Goal: Task Accomplishment & Management: Manage account settings

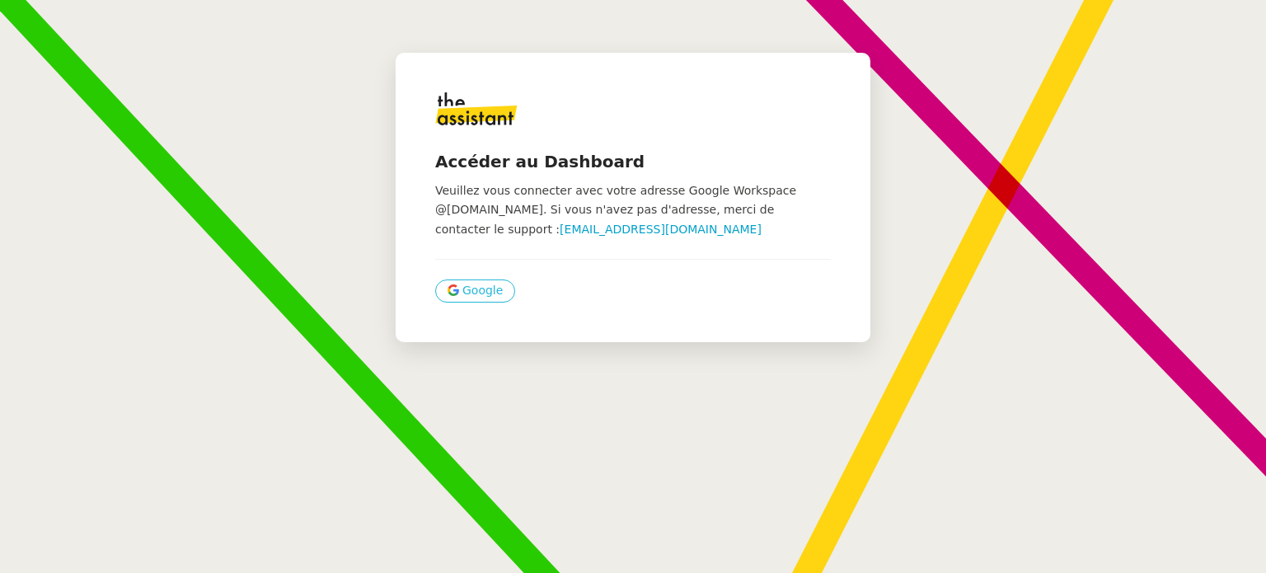
click at [485, 298] on span "Google" at bounding box center [482, 290] width 40 height 19
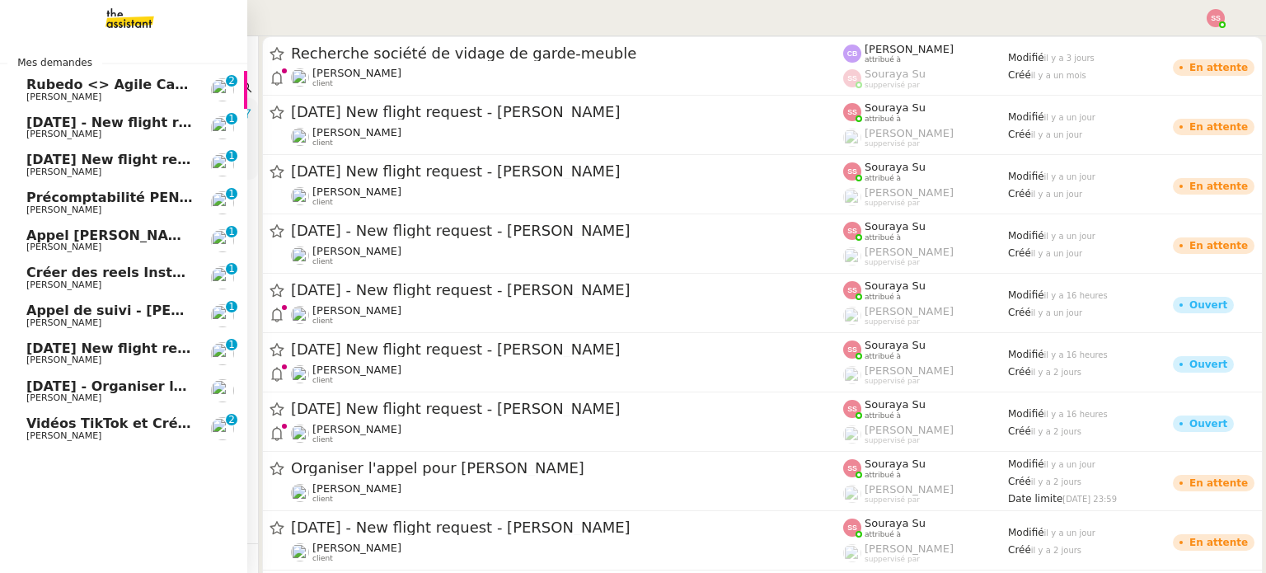
click at [97, 431] on span "[PERSON_NAME]" at bounding box center [109, 436] width 166 height 10
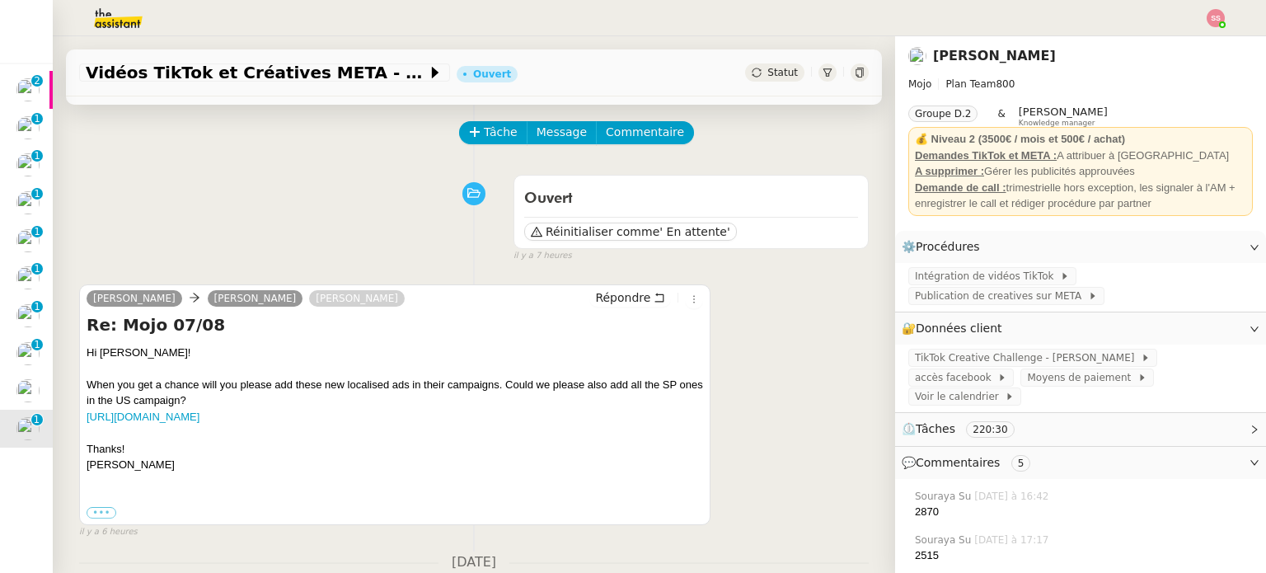
scroll to position [165, 0]
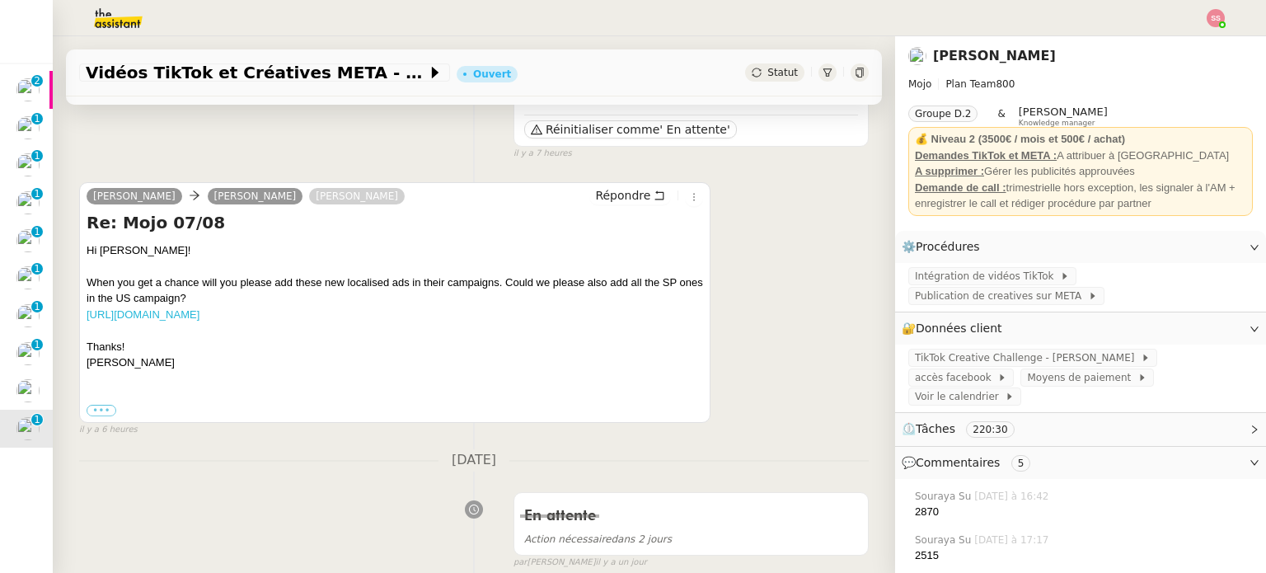
click at [199, 312] on link "[URL][DOMAIN_NAME]" at bounding box center [143, 314] width 113 height 12
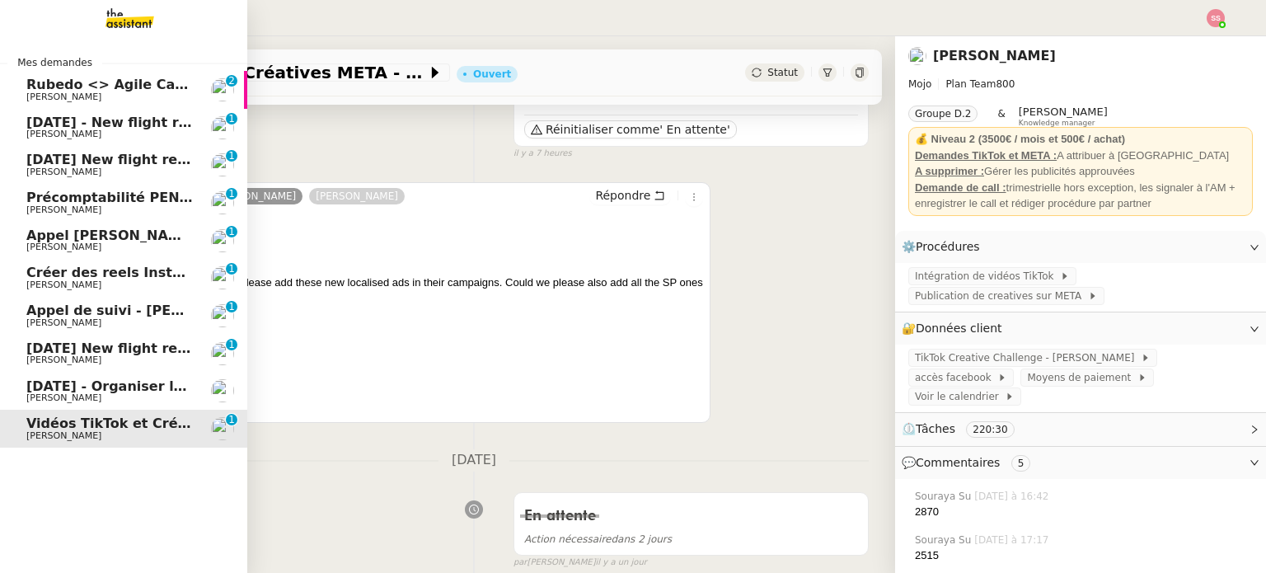
click at [90, 91] on span "Rubedo <> Agile Capital Markets ([PERSON_NAME])" at bounding box center [219, 85] width 386 height 16
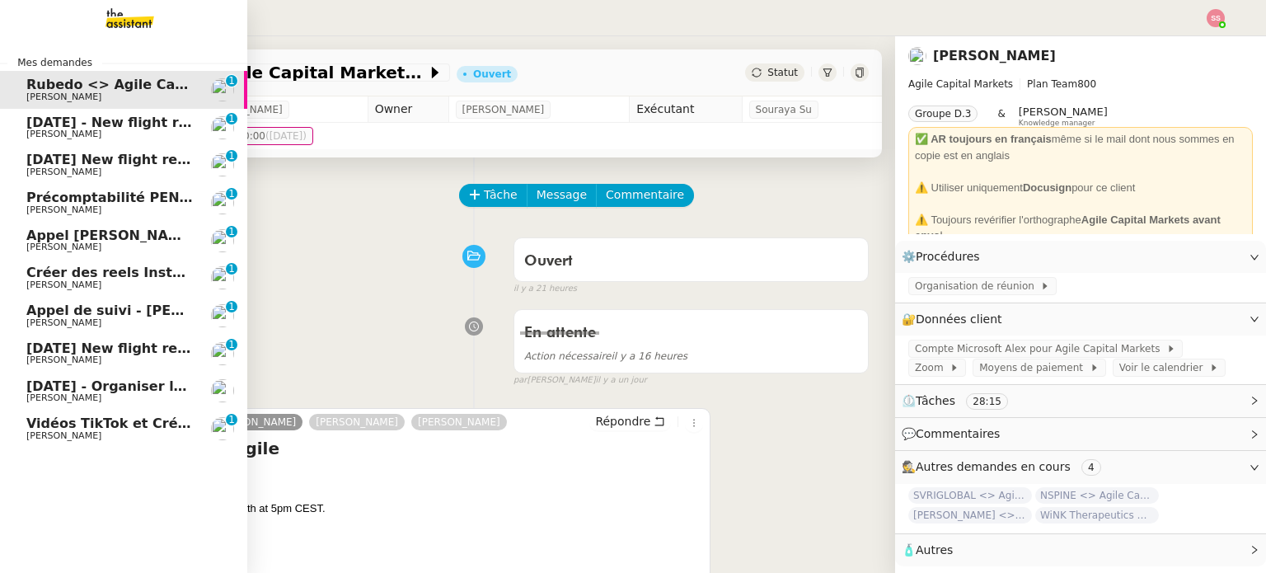
click at [96, 261] on link "Créer des reels Instagram [PERSON_NAME] 0 1 2 3 4 5 6 7 8 9" at bounding box center [123, 278] width 247 height 38
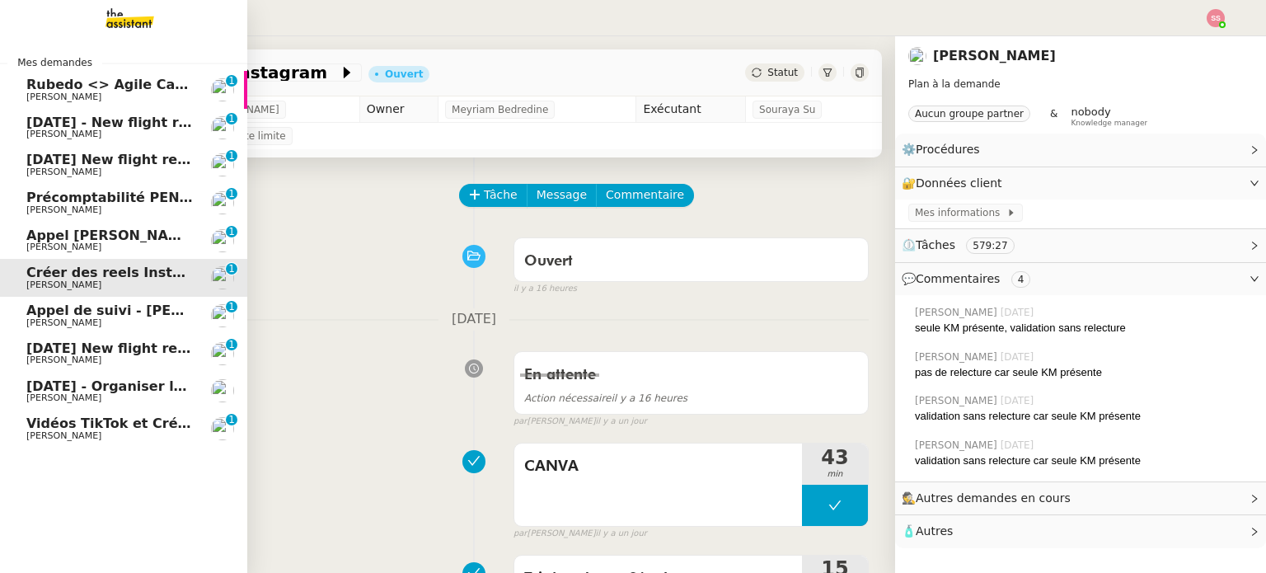
click at [100, 321] on span "[PERSON_NAME]" at bounding box center [109, 323] width 166 height 10
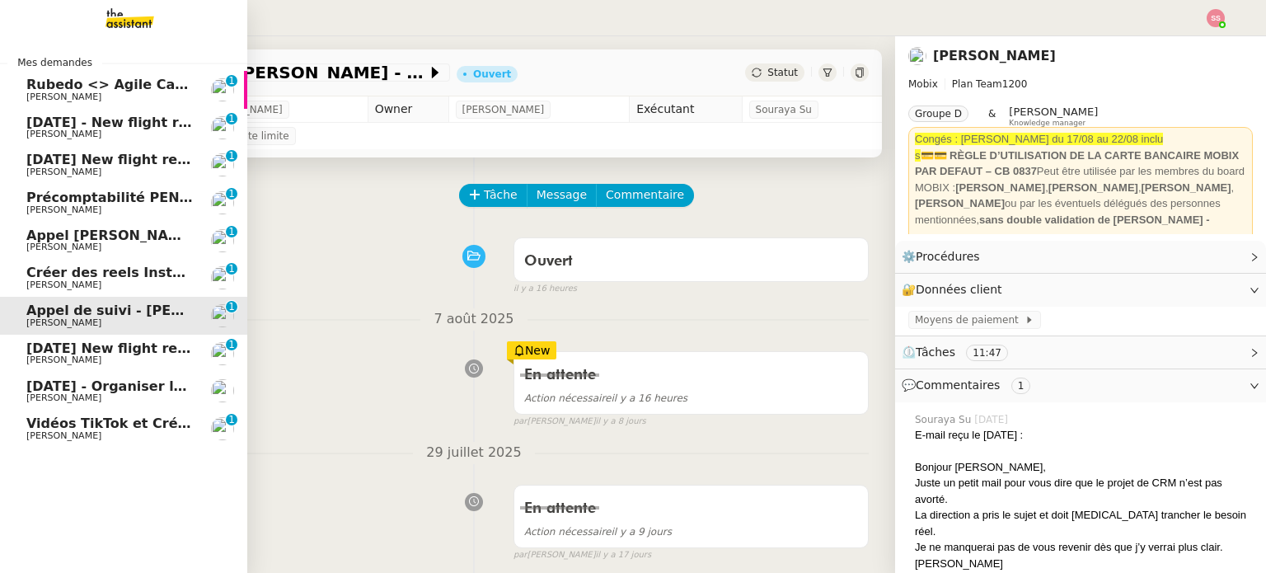
click at [108, 349] on span "[DATE] New flight request - [PERSON_NAME]" at bounding box center [191, 348] width 330 height 16
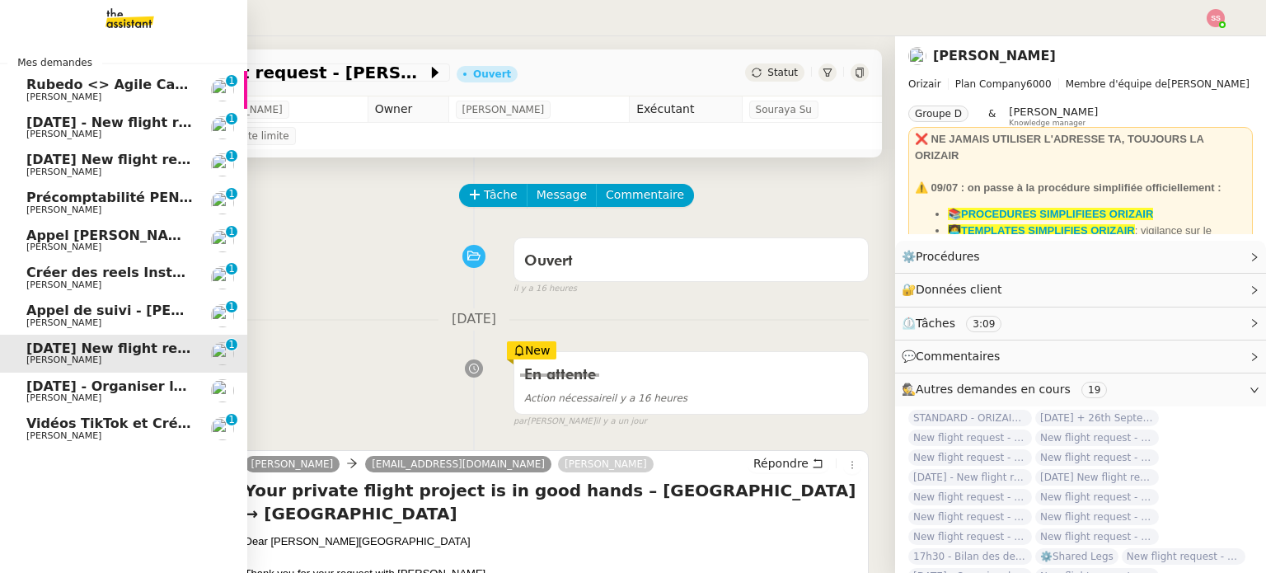
click at [122, 384] on span "[DATE] - Organiser le vol de [PERSON_NAME]" at bounding box center [192, 386] width 333 height 16
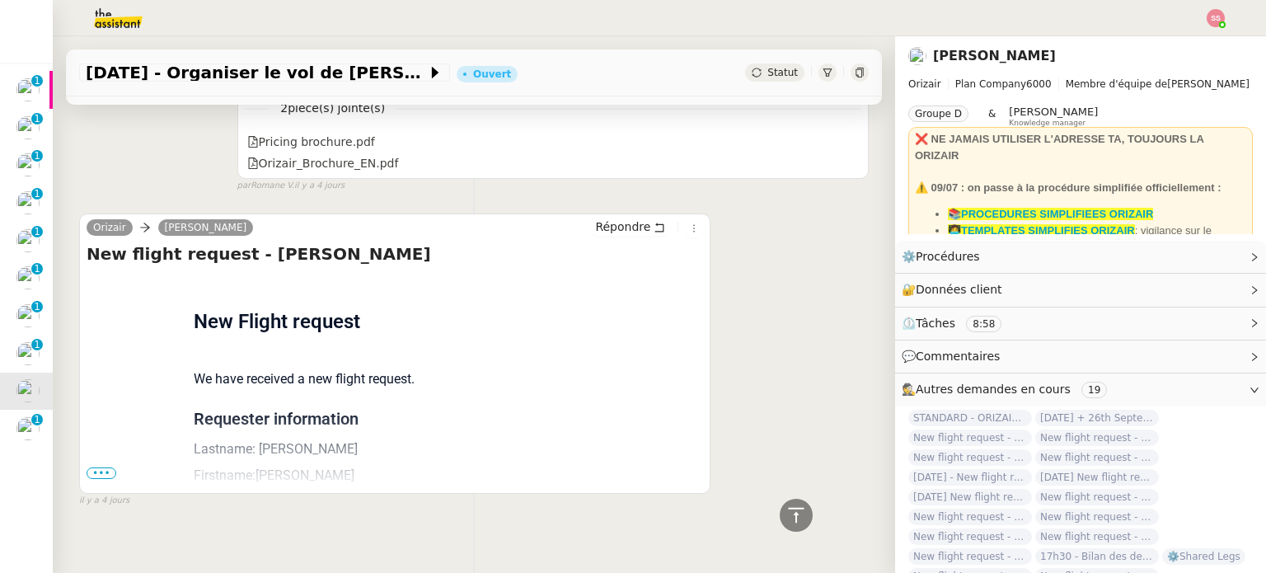
scroll to position [1912, 0]
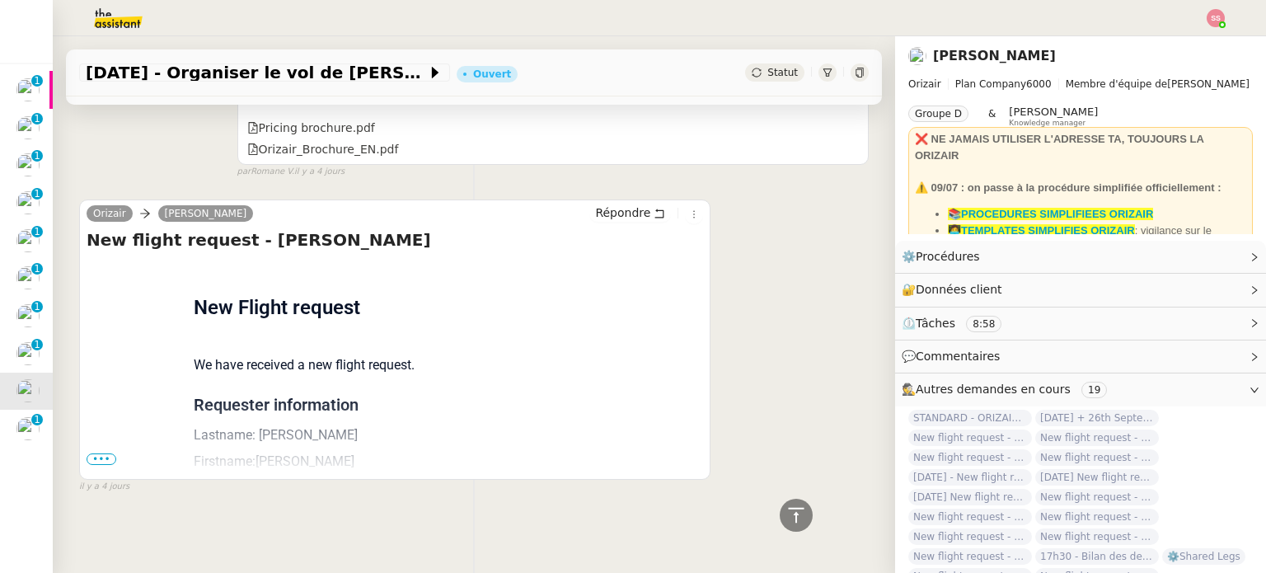
click at [96, 453] on span "•••" at bounding box center [102, 459] width 30 height 12
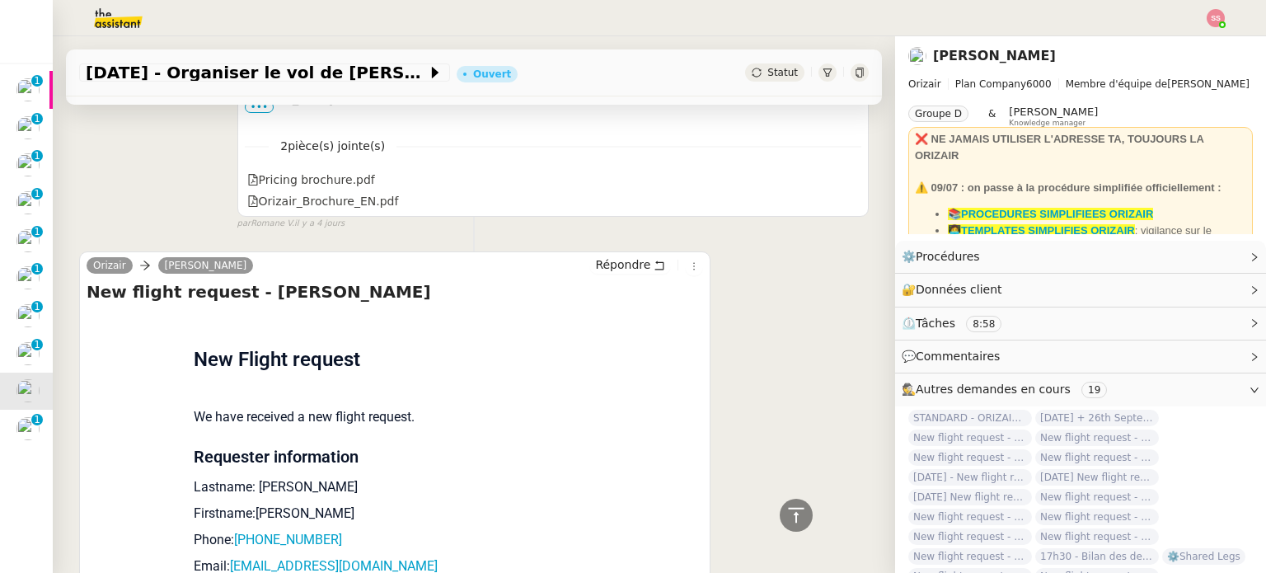
scroll to position [1826, 0]
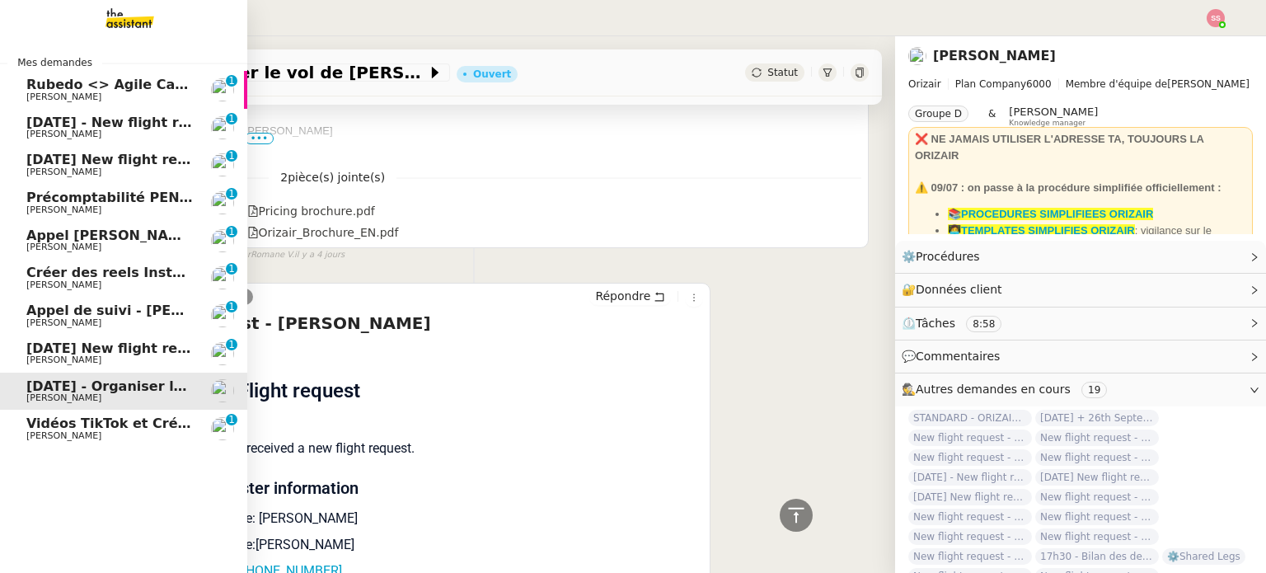
click at [110, 125] on span "[DATE] - New flight request - [PERSON_NAME]" at bounding box center [196, 123] width 340 height 16
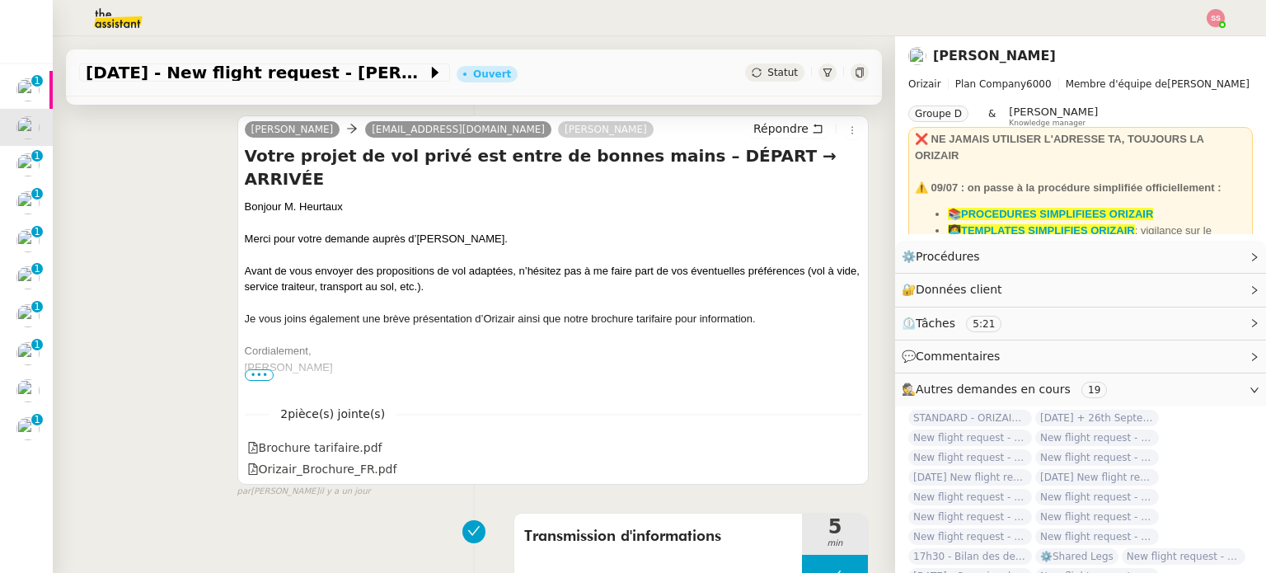
scroll to position [274, 0]
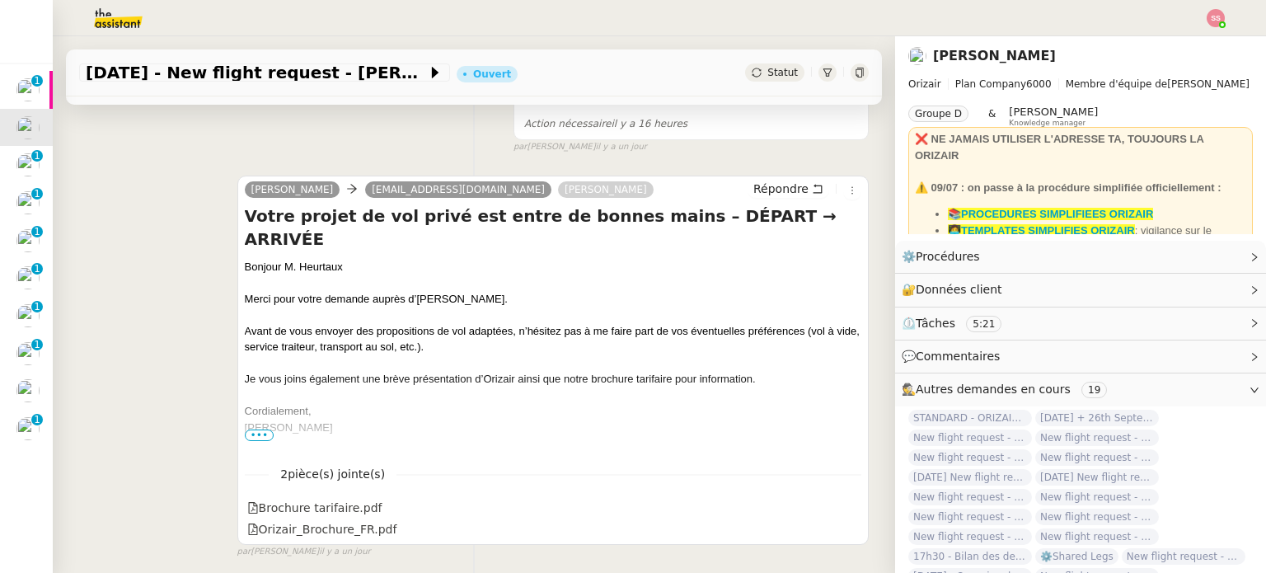
click at [245, 431] on span "•••" at bounding box center [260, 435] width 30 height 12
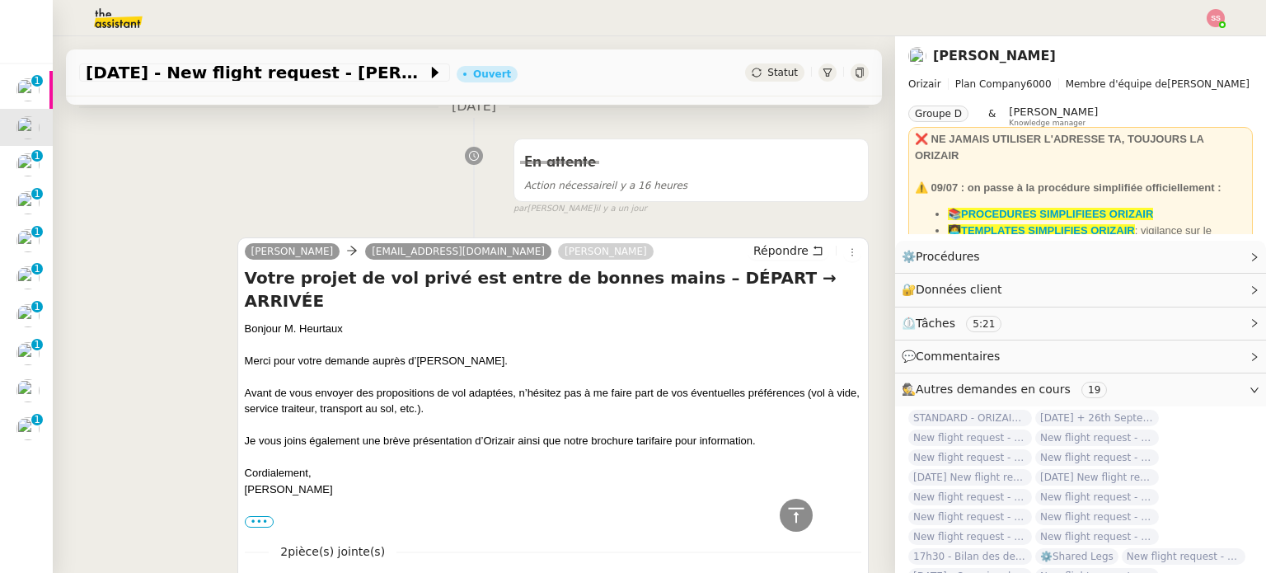
scroll to position [27, 0]
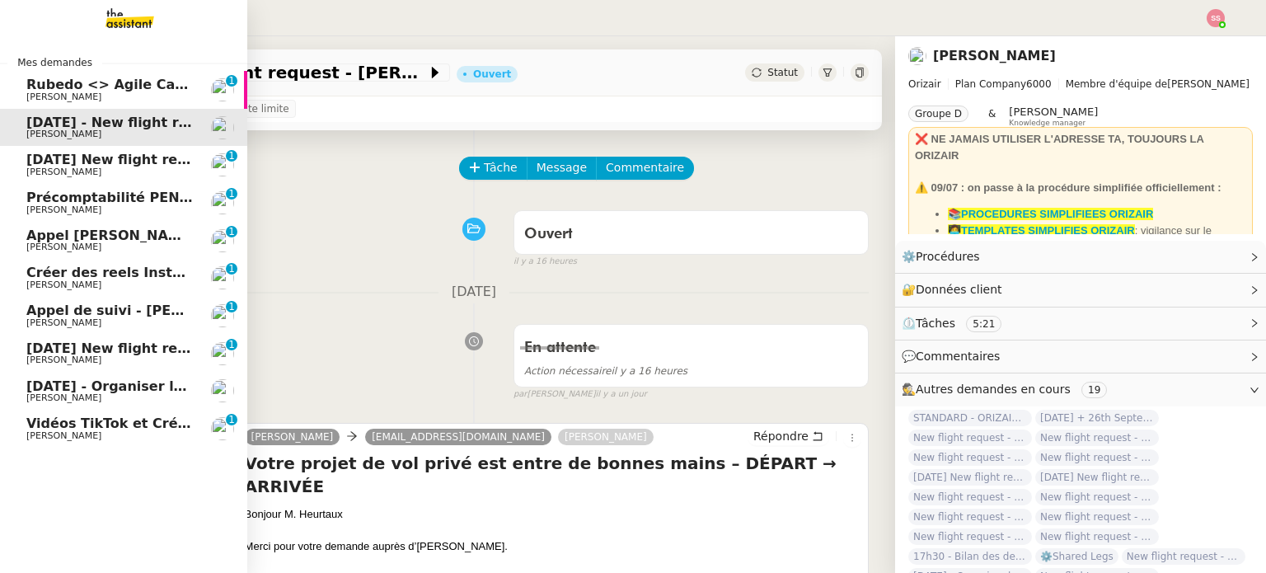
click at [86, 168] on span "[PERSON_NAME]" at bounding box center [109, 172] width 166 height 10
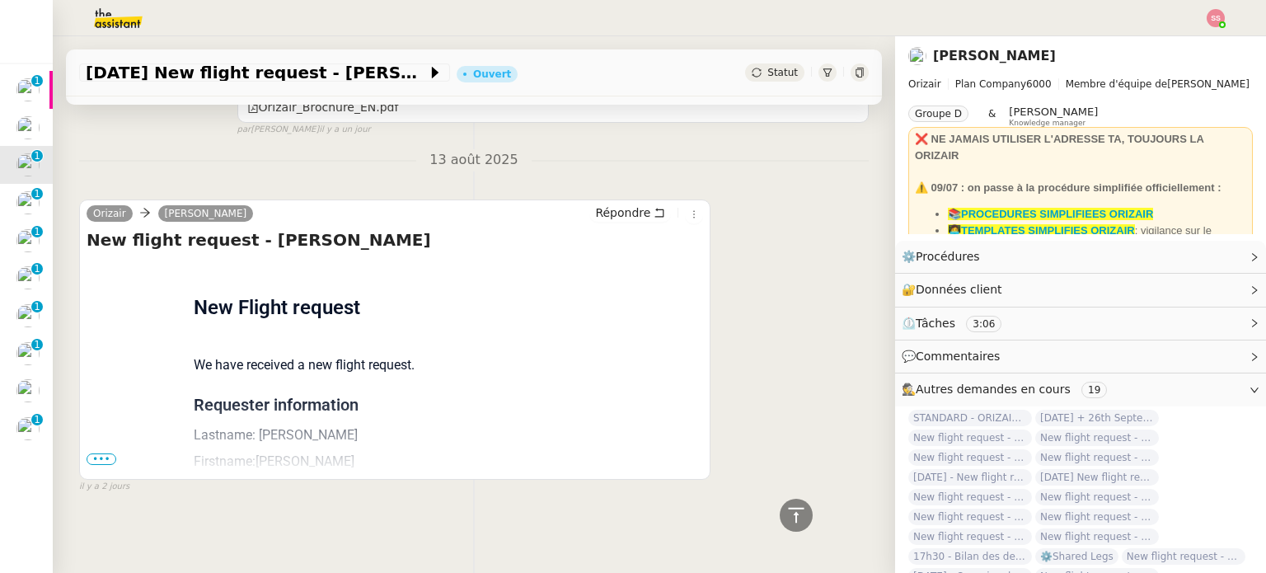
scroll to position [736, 0]
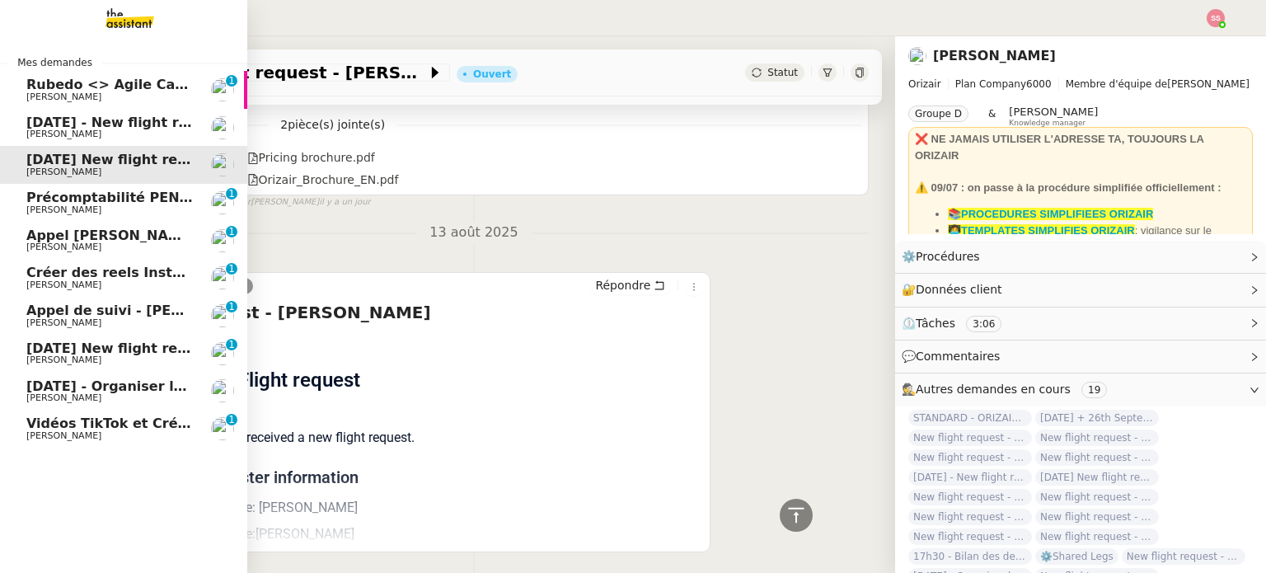
click at [153, 237] on span "Appel [PERSON_NAME]" at bounding box center [111, 235] width 170 height 16
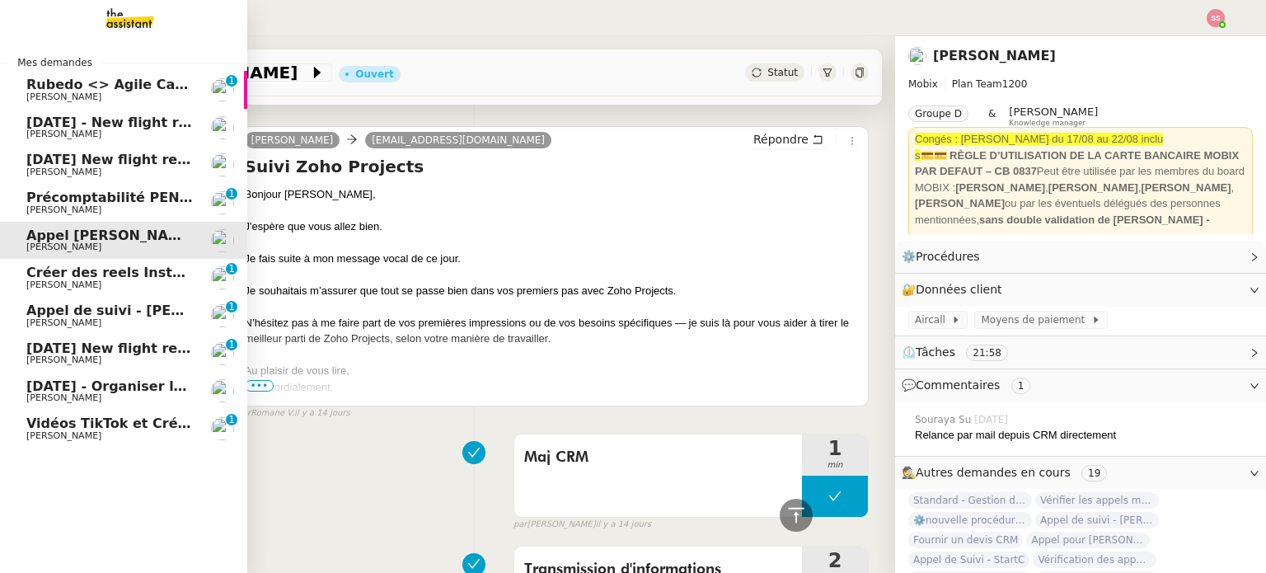
scroll to position [494, 0]
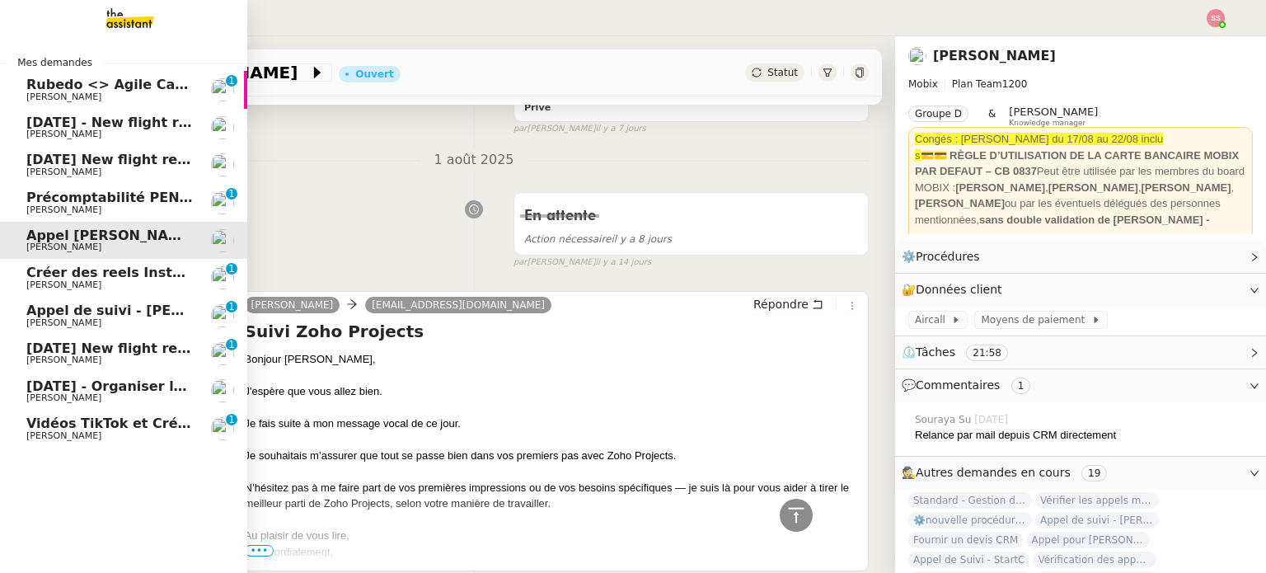
click at [92, 213] on span "[PERSON_NAME]" at bounding box center [109, 210] width 166 height 10
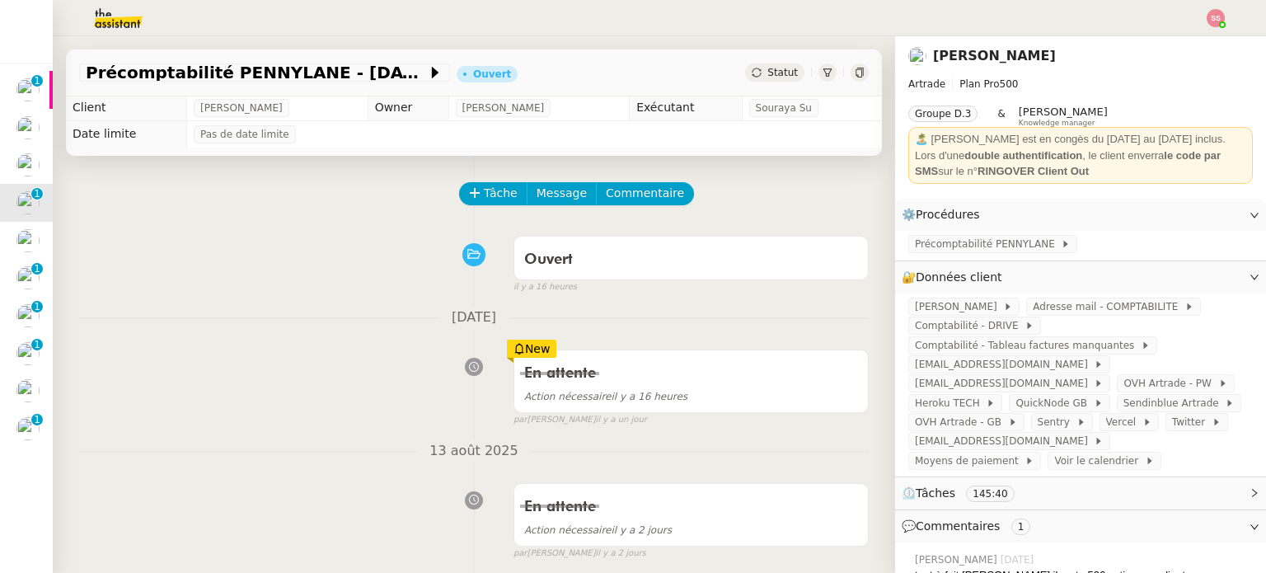
scroll to position [82, 0]
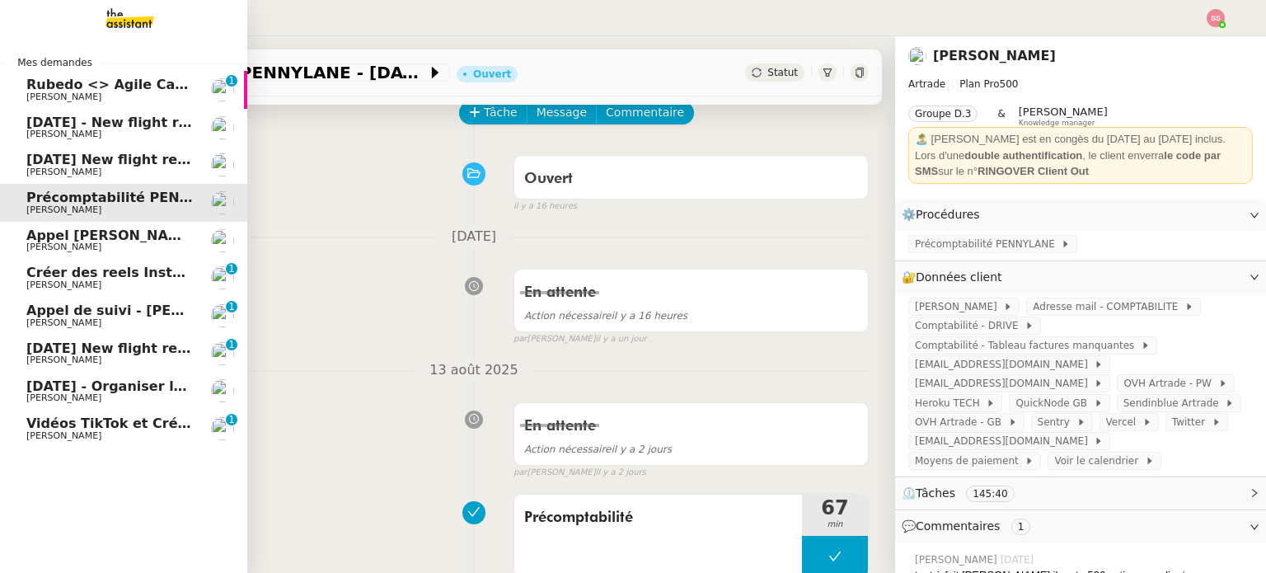
click at [96, 434] on span "[PERSON_NAME]" at bounding box center [109, 436] width 166 height 10
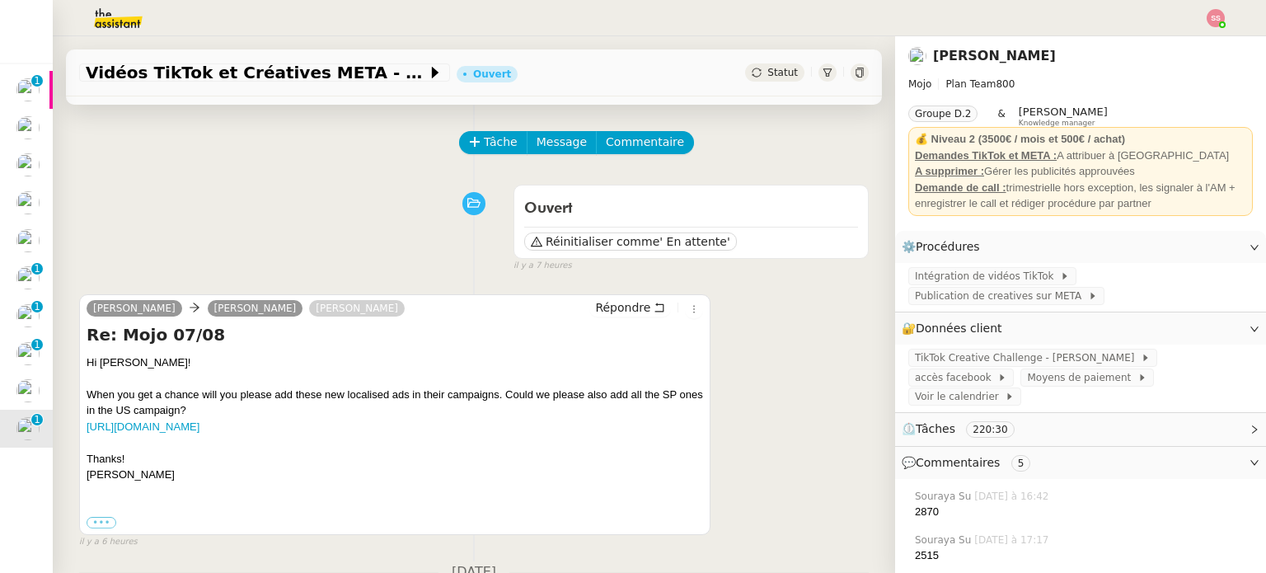
scroll to position [82, 0]
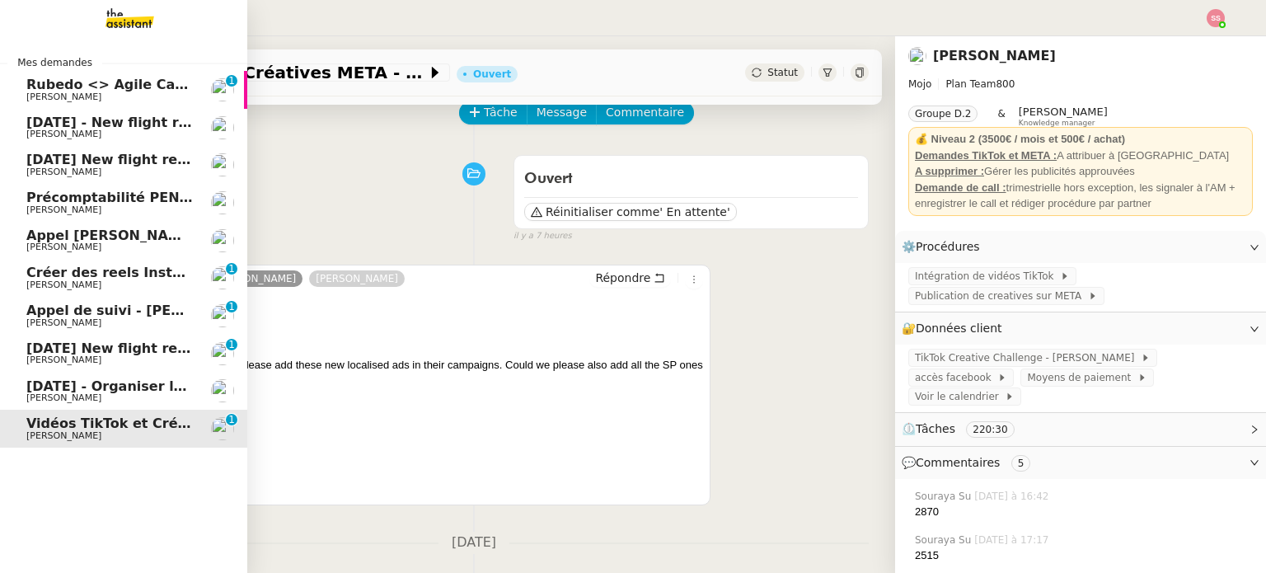
click at [117, 99] on span "[PERSON_NAME]" at bounding box center [109, 97] width 166 height 10
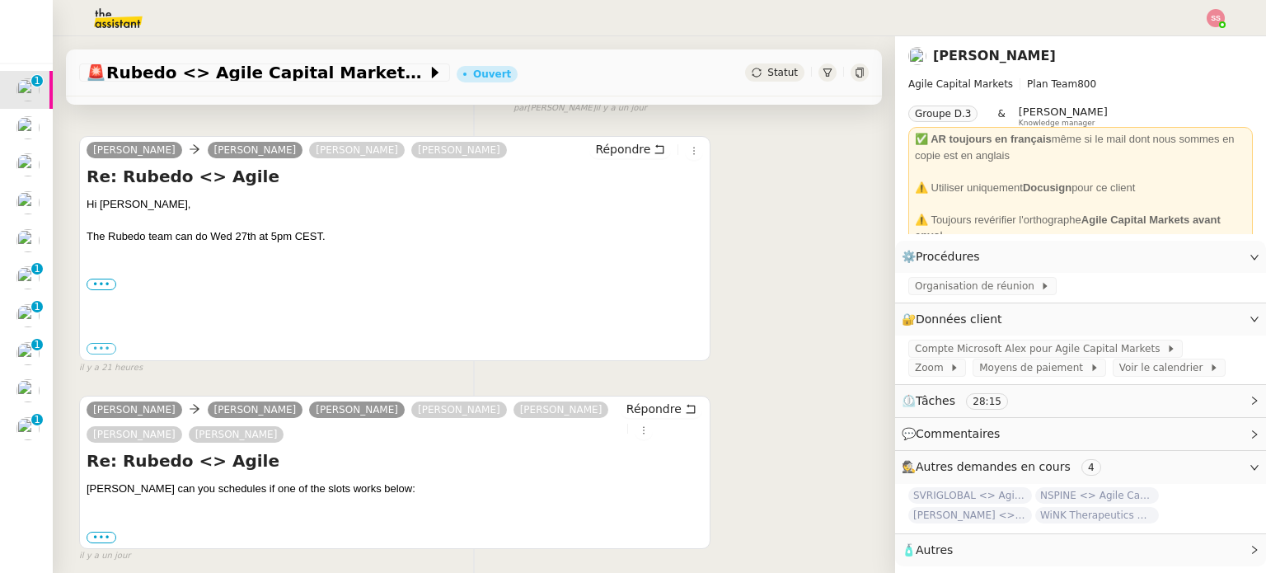
scroll to position [247, 0]
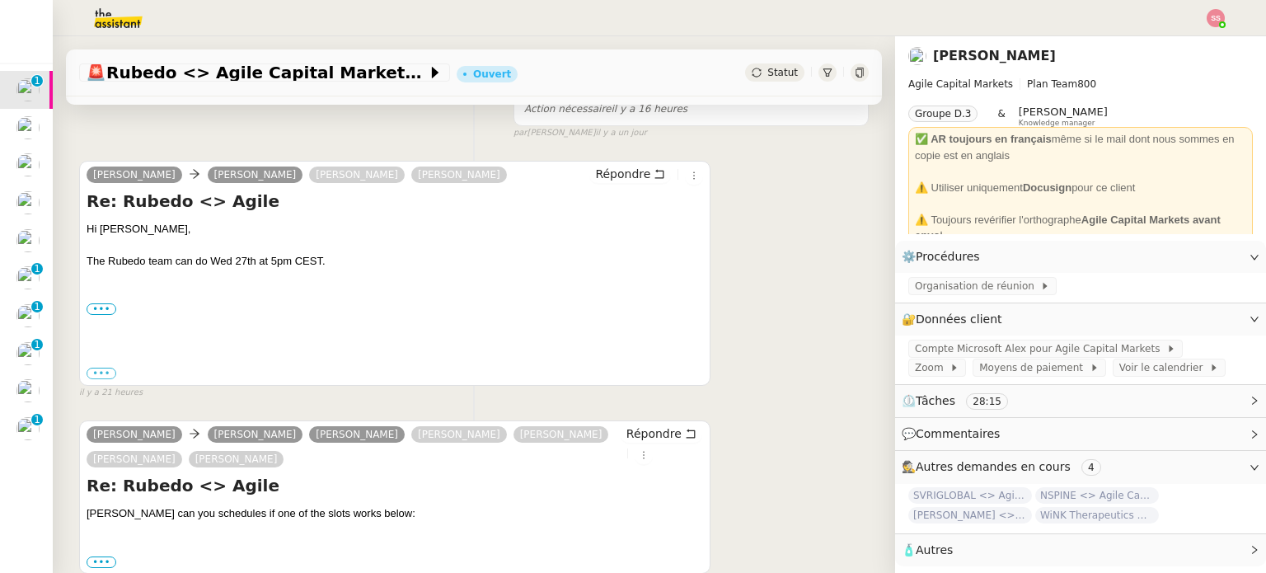
click at [1207, 27] on div at bounding box center [632, 18] width 1183 height 36
click at [1210, 23] on img at bounding box center [1216, 18] width 18 height 18
click at [1196, 45] on li "Suivi" at bounding box center [1171, 46] width 107 height 23
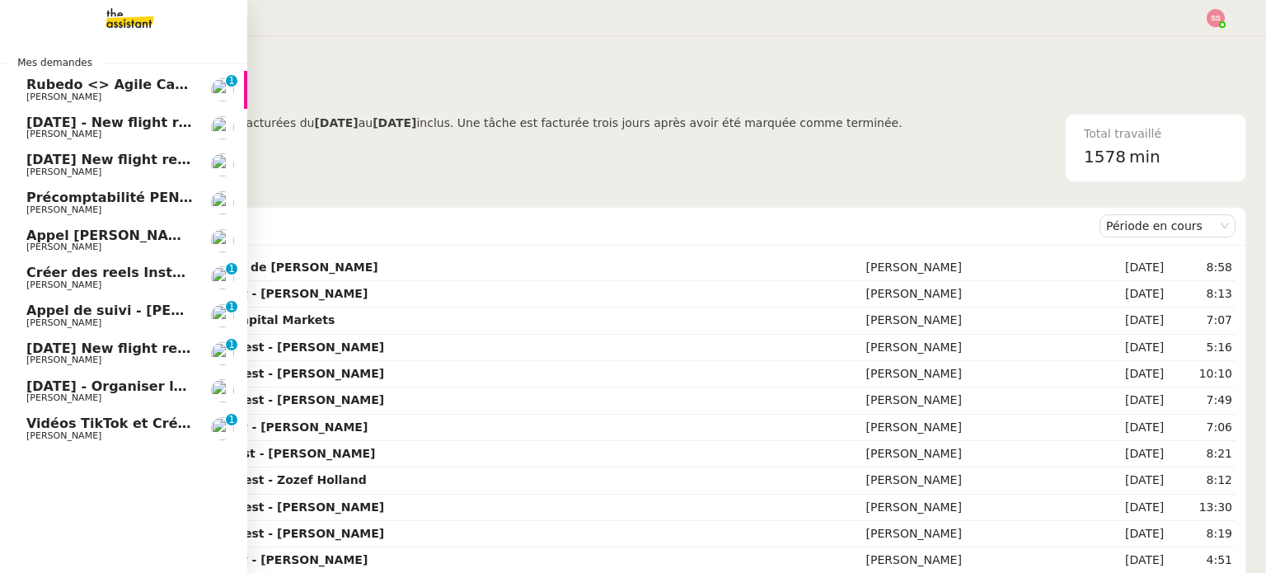
click at [108, 424] on span "Vidéos TikTok et Créatives META - [DATE]" at bounding box center [179, 423] width 306 height 16
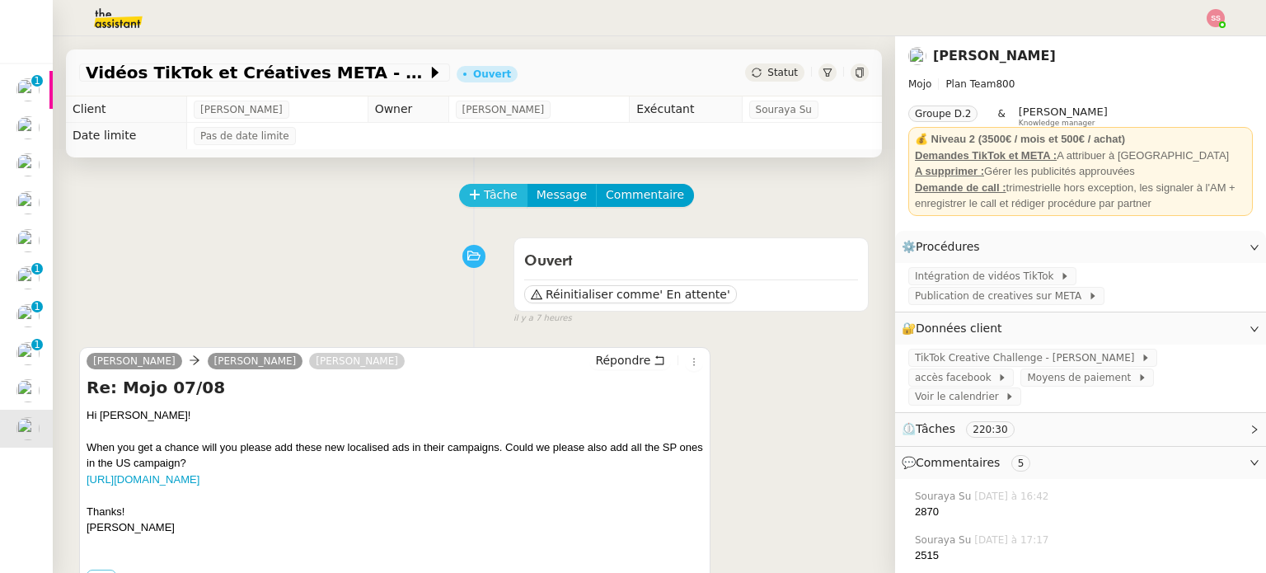
click at [484, 204] on span "Tâche" at bounding box center [501, 194] width 34 height 19
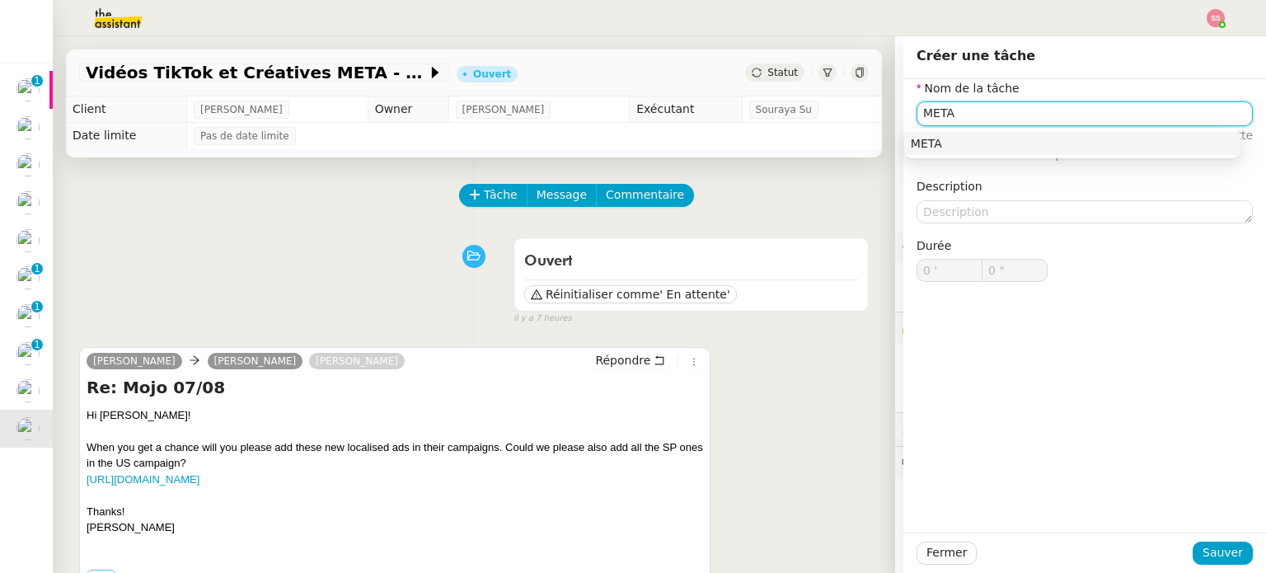
click at [954, 146] on div "META" at bounding box center [1072, 143] width 323 height 15
type input "META"
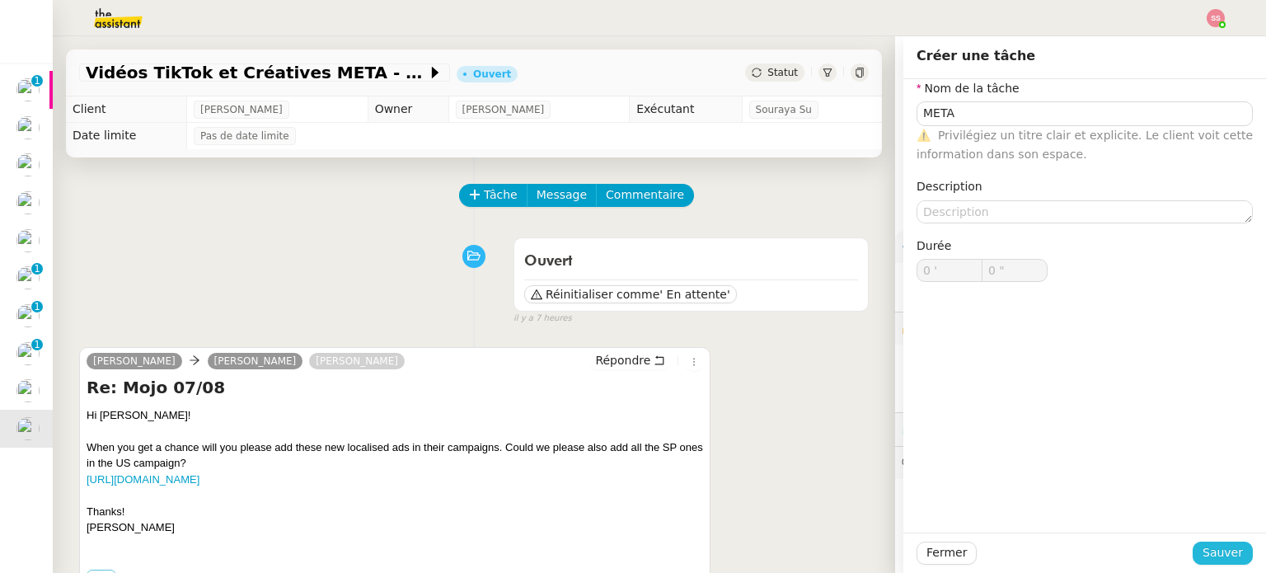
click at [1212, 550] on span "Sauver" at bounding box center [1222, 552] width 40 height 19
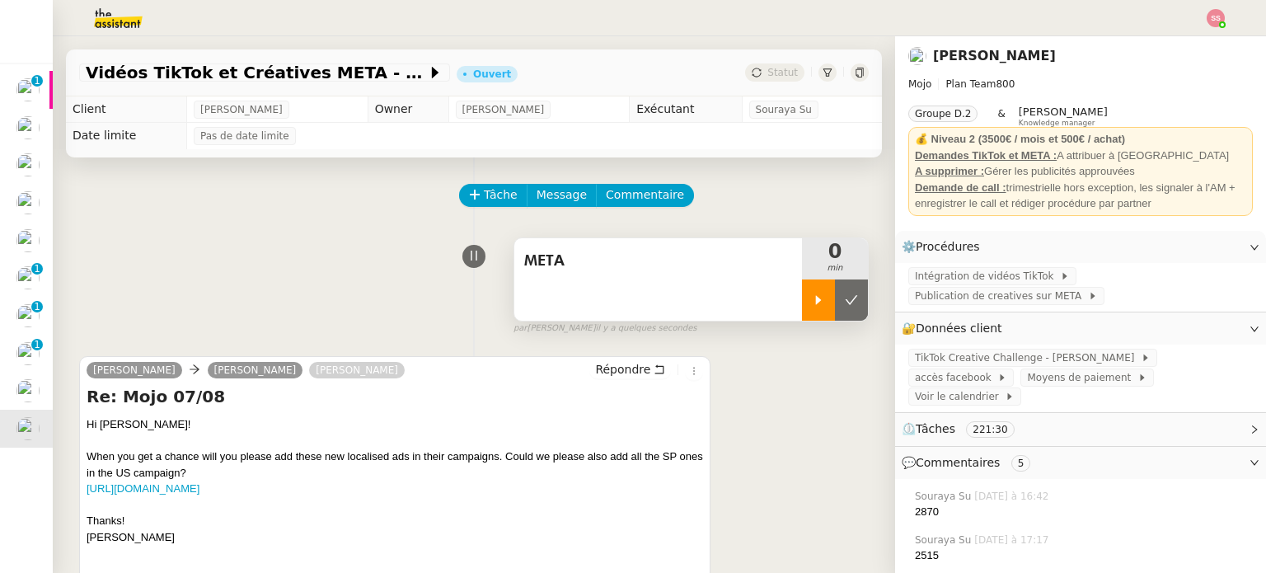
click at [802, 312] on div at bounding box center [818, 299] width 33 height 41
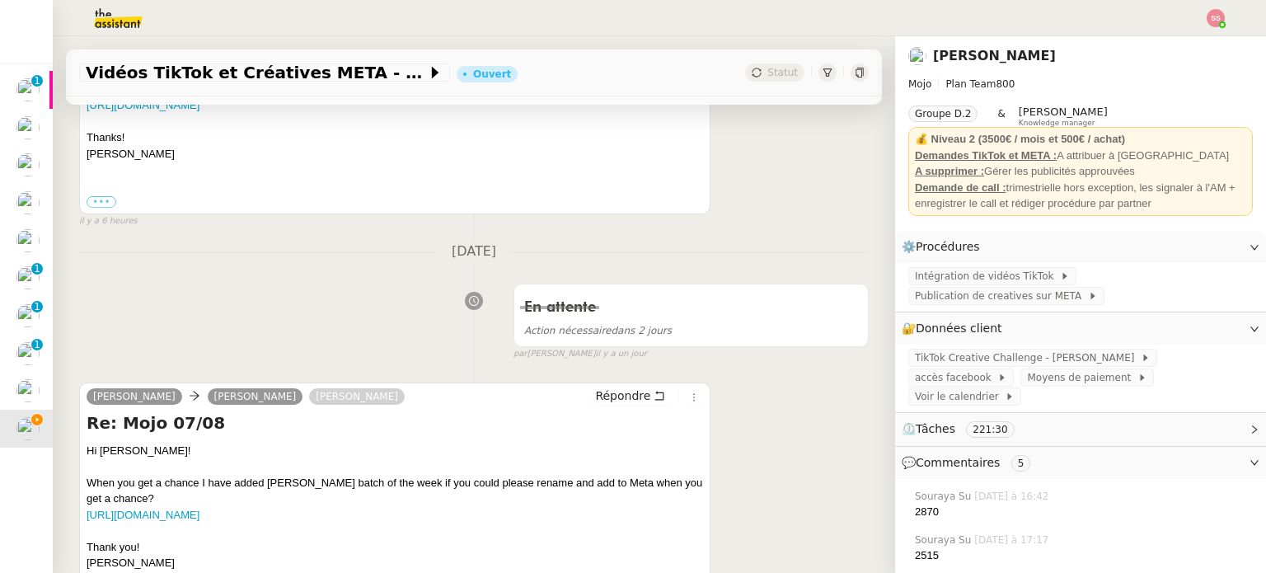
scroll to position [577, 0]
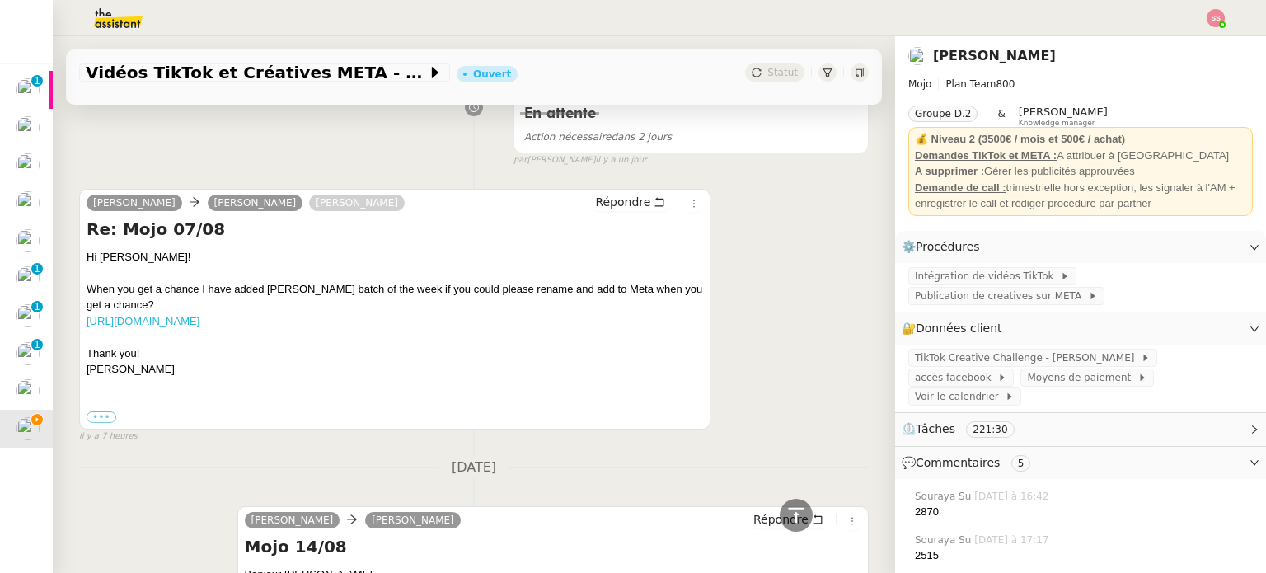
click at [199, 317] on link "[URL][DOMAIN_NAME]" at bounding box center [143, 321] width 113 height 12
click at [1081, 288] on div "Intégration de vidéos TikTok Publication de creatives sur META" at bounding box center [1080, 287] width 371 height 49
click at [1082, 288] on span "Publication de creatives sur META" at bounding box center [1001, 296] width 173 height 16
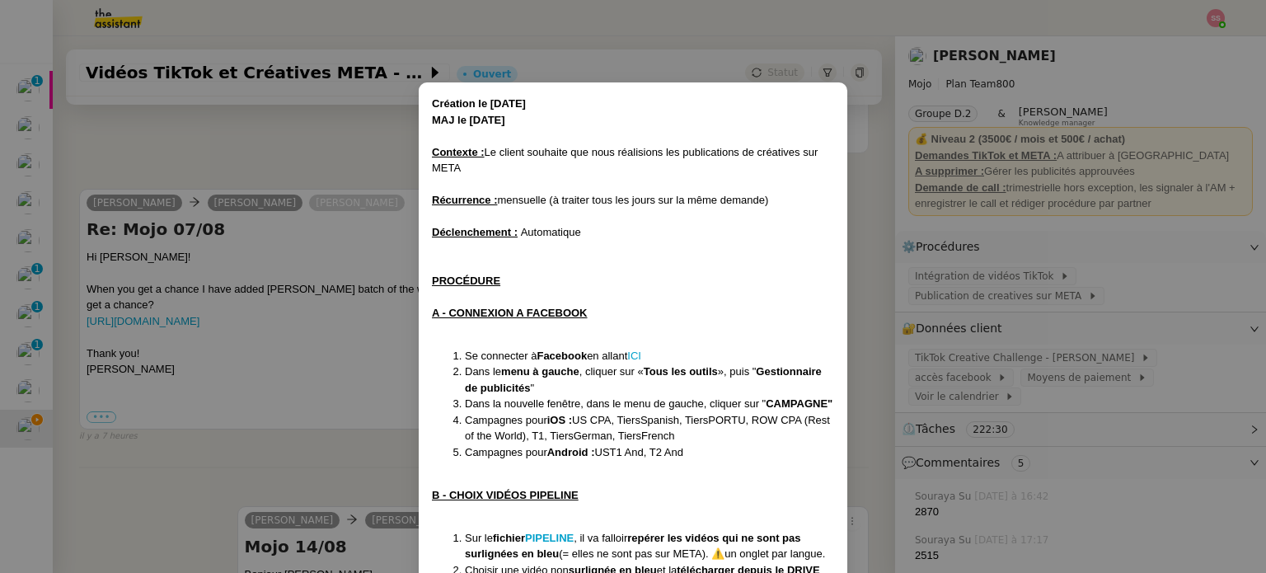
scroll to position [165, 0]
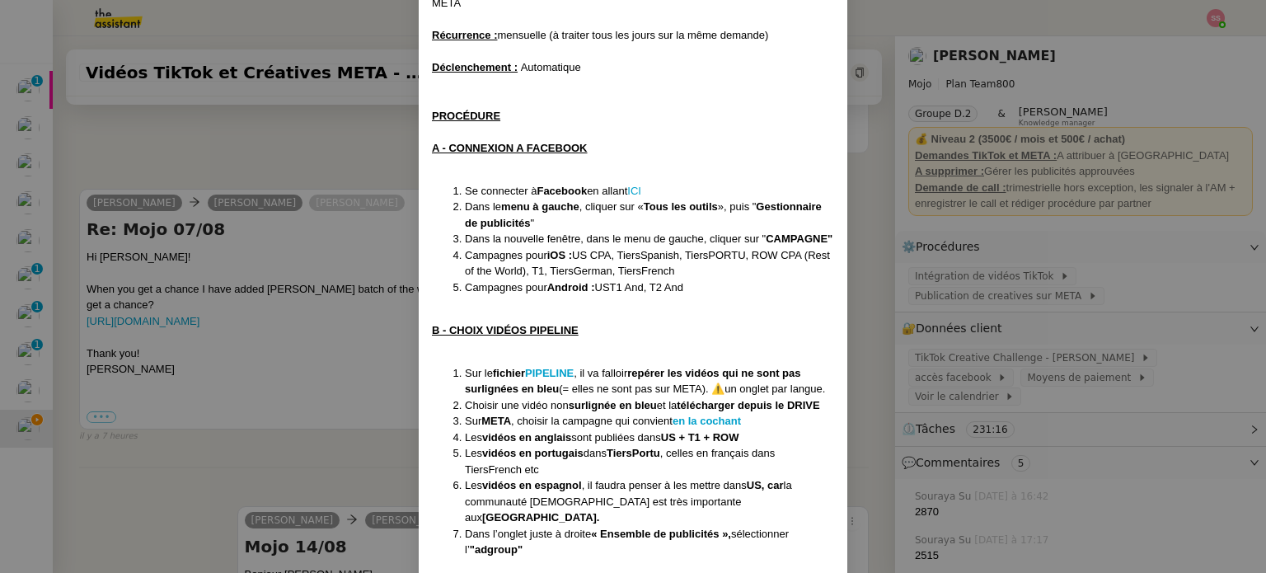
click at [331, 271] on nz-modal-container "Création le [DATE] MAJ le [DATE] Contexte : Le client souhaite que nous réalisi…" at bounding box center [633, 286] width 1266 height 573
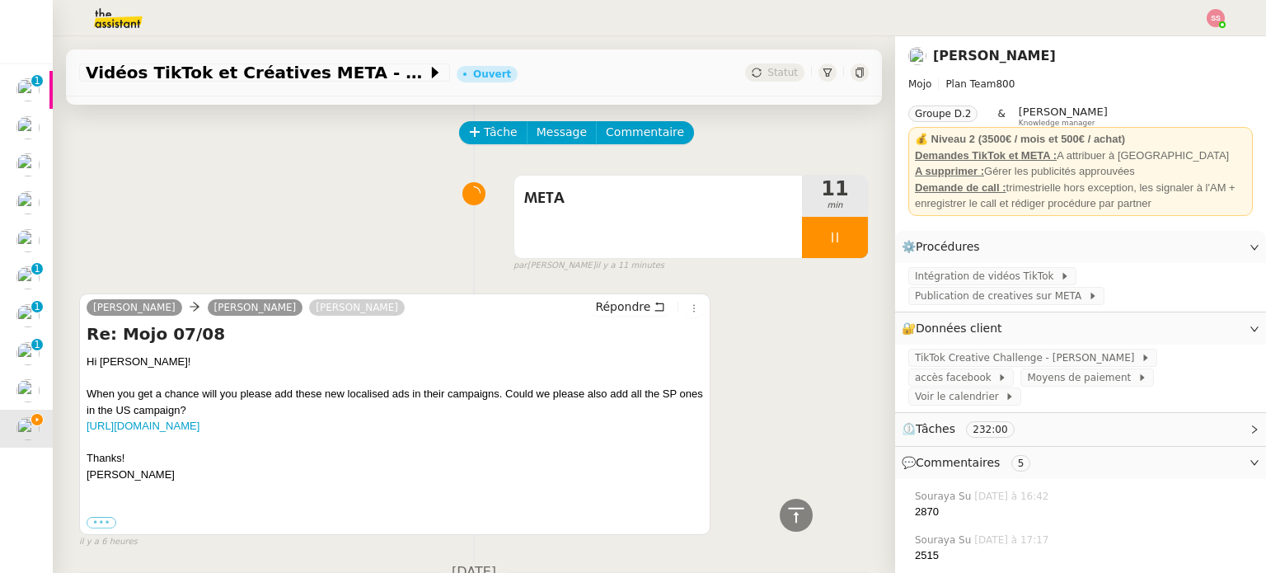
scroll to position [0, 0]
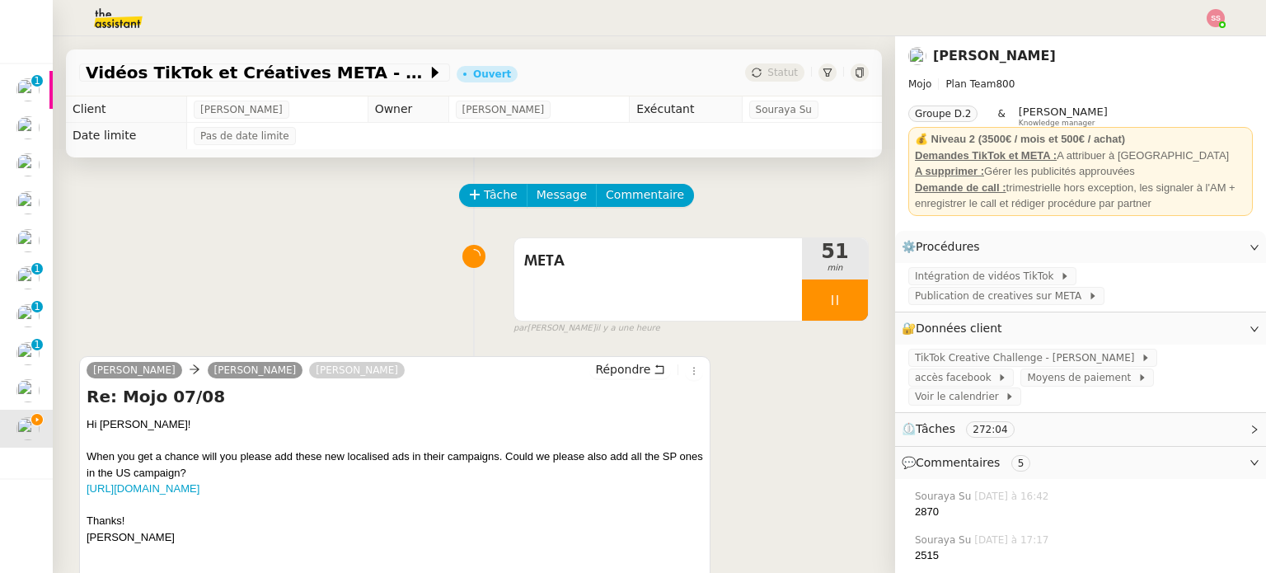
click at [1210, 31] on div at bounding box center [632, 18] width 1183 height 36
click at [1214, 25] on img at bounding box center [1216, 18] width 18 height 18
click at [1205, 35] on li "Suivi" at bounding box center [1171, 46] width 107 height 23
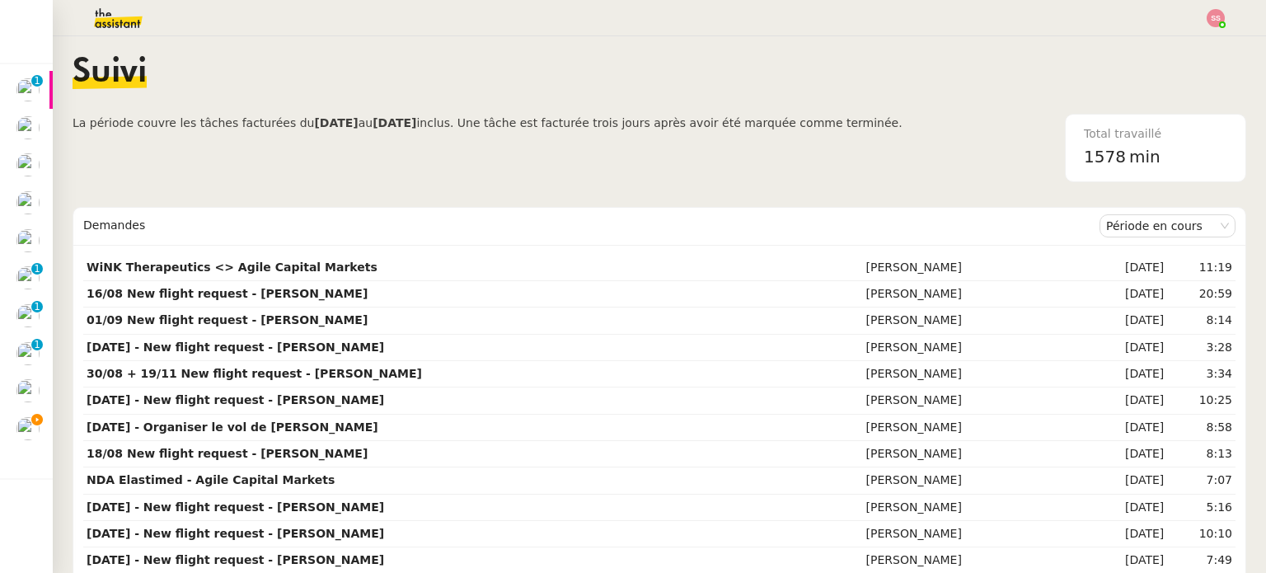
click at [1198, 40] on nz-content "Suivi La période couvre les tâches facturées du [DATE] au [DATE] inclus. Une tâ…" at bounding box center [660, 304] width 1174 height 537
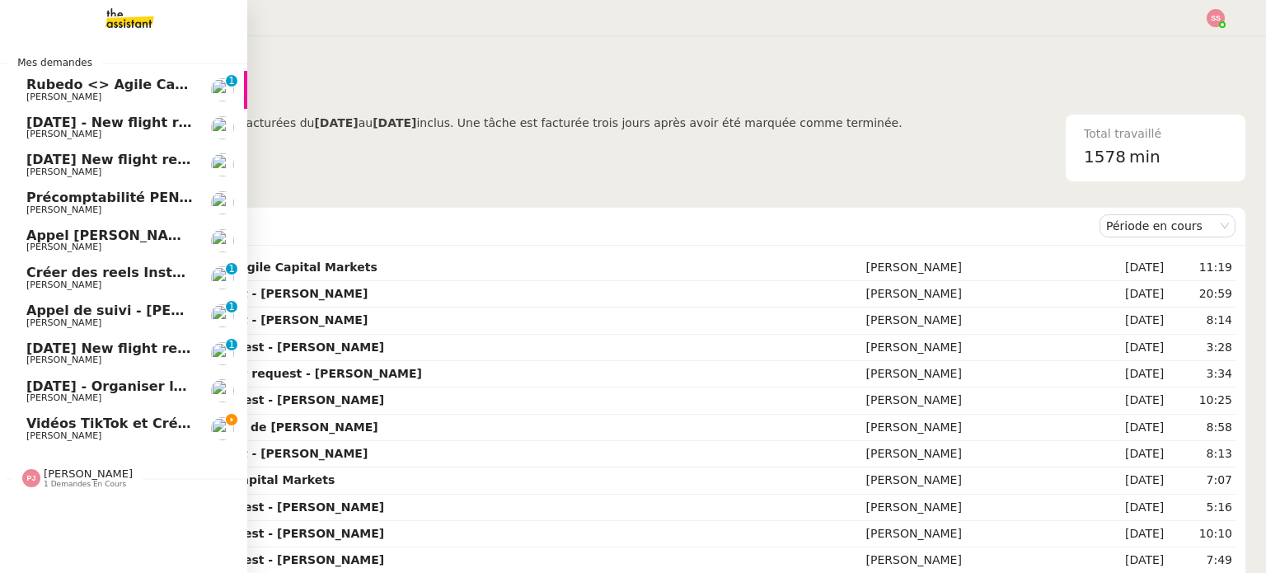
click at [99, 415] on span "Vidéos TikTok et Créatives META - [DATE]" at bounding box center [179, 423] width 306 height 16
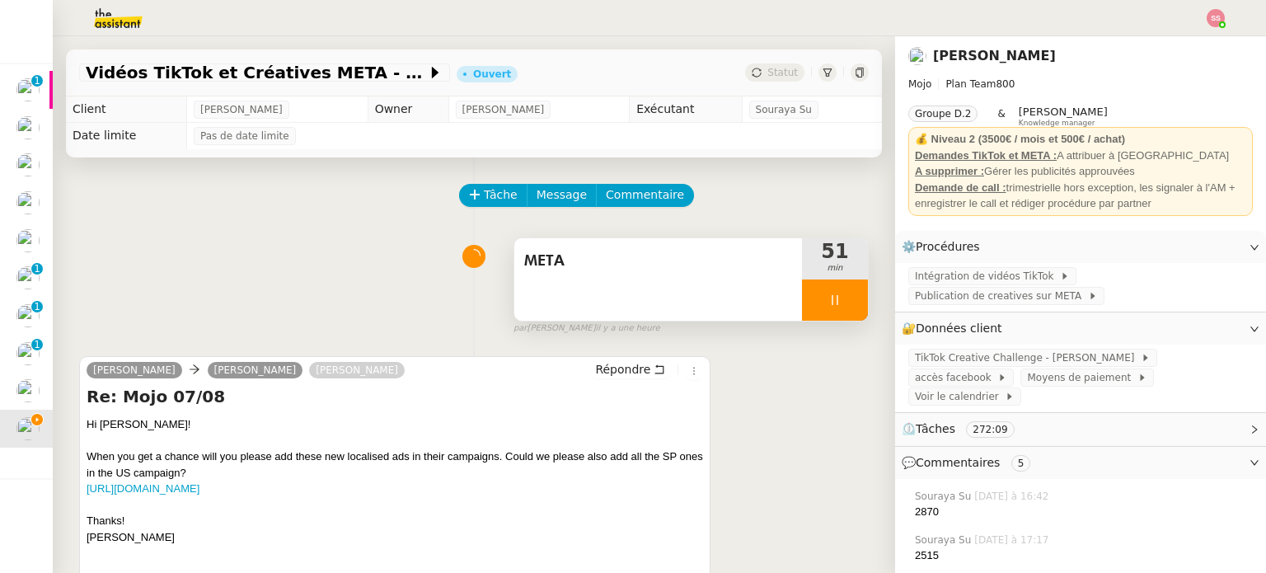
click at [841, 307] on div at bounding box center [835, 299] width 66 height 41
click at [845, 307] on icon at bounding box center [851, 299] width 13 height 13
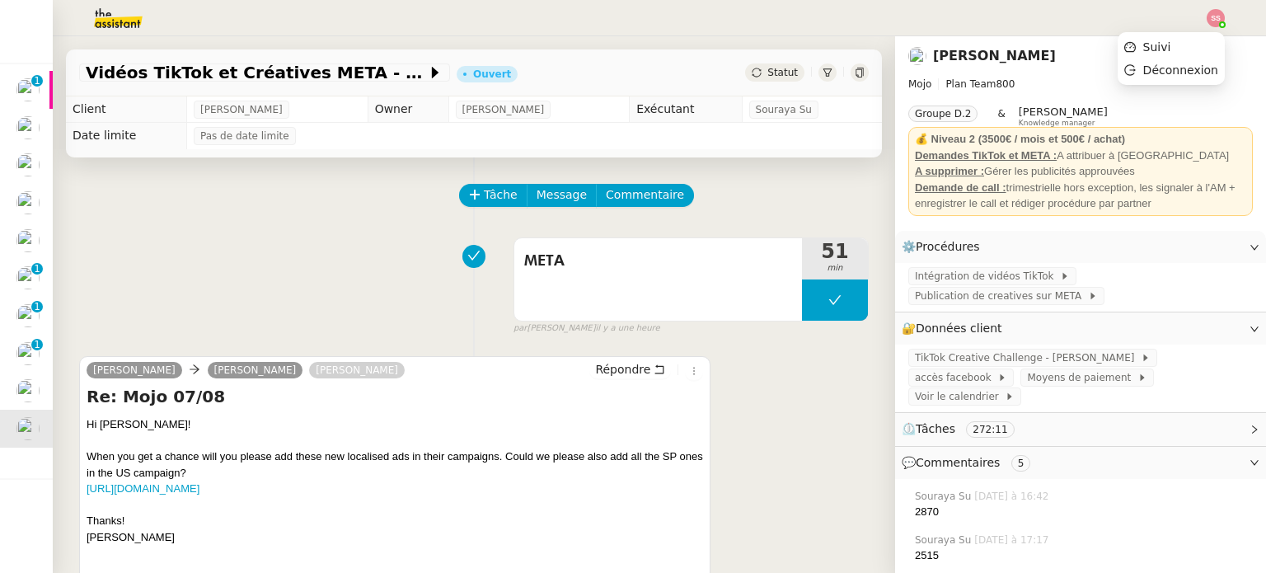
click at [1223, 24] on div at bounding box center [1216, 18] width 18 height 18
click at [1187, 40] on li "Suivi" at bounding box center [1171, 46] width 107 height 23
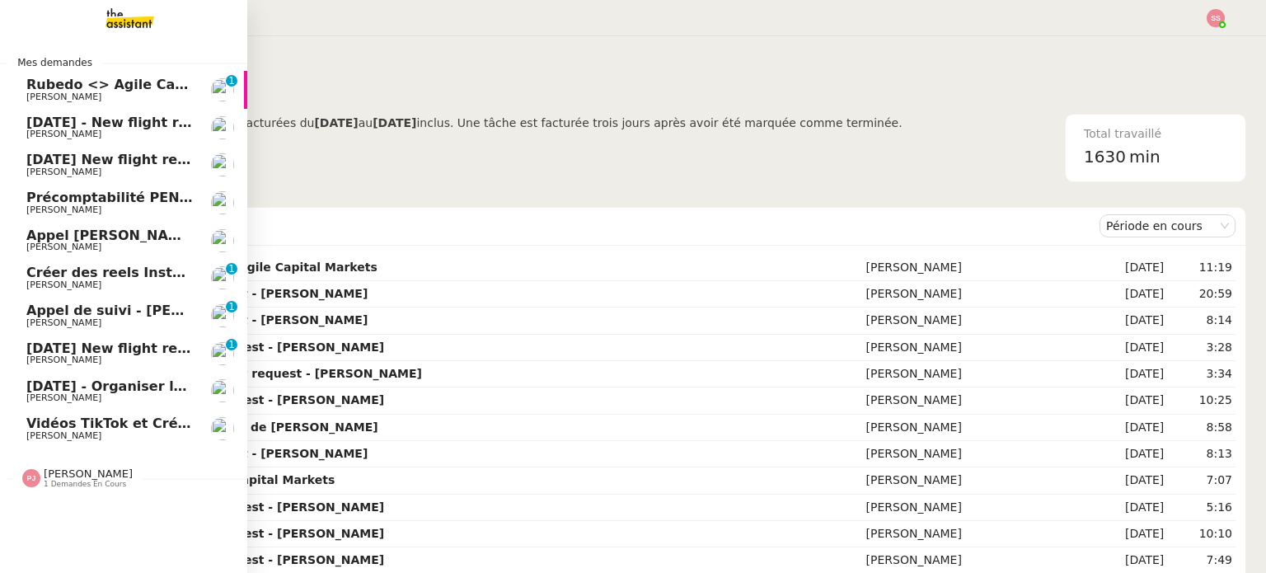
click at [101, 431] on span "[PERSON_NAME]" at bounding box center [109, 436] width 166 height 10
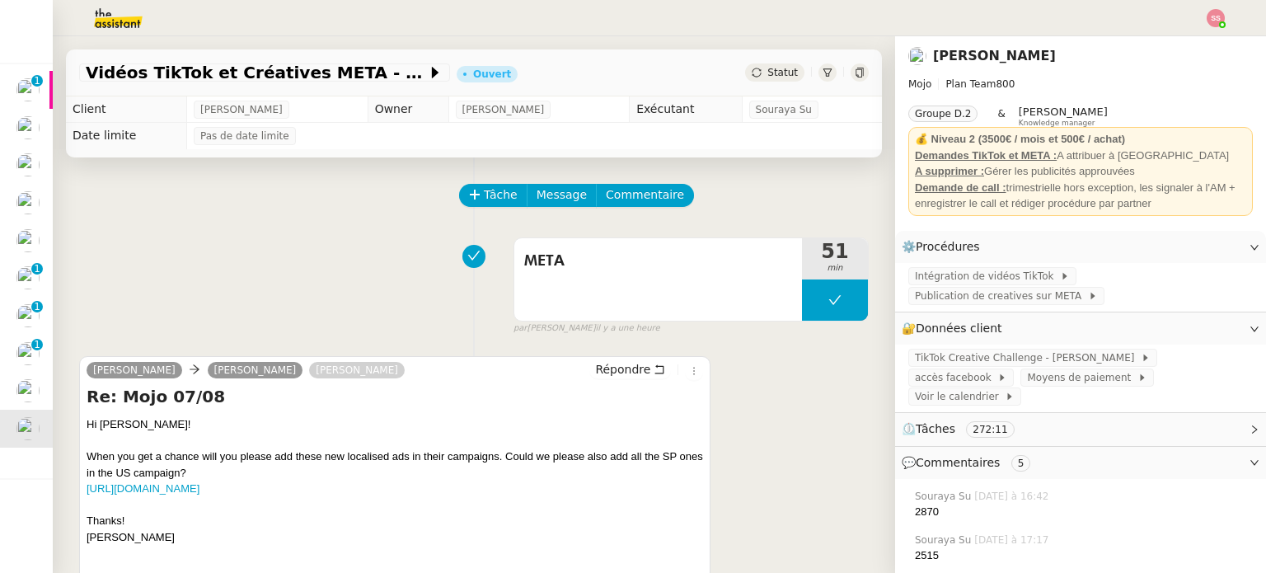
click at [354, 189] on div "Tâche Message Commentaire" at bounding box center [474, 204] width 790 height 40
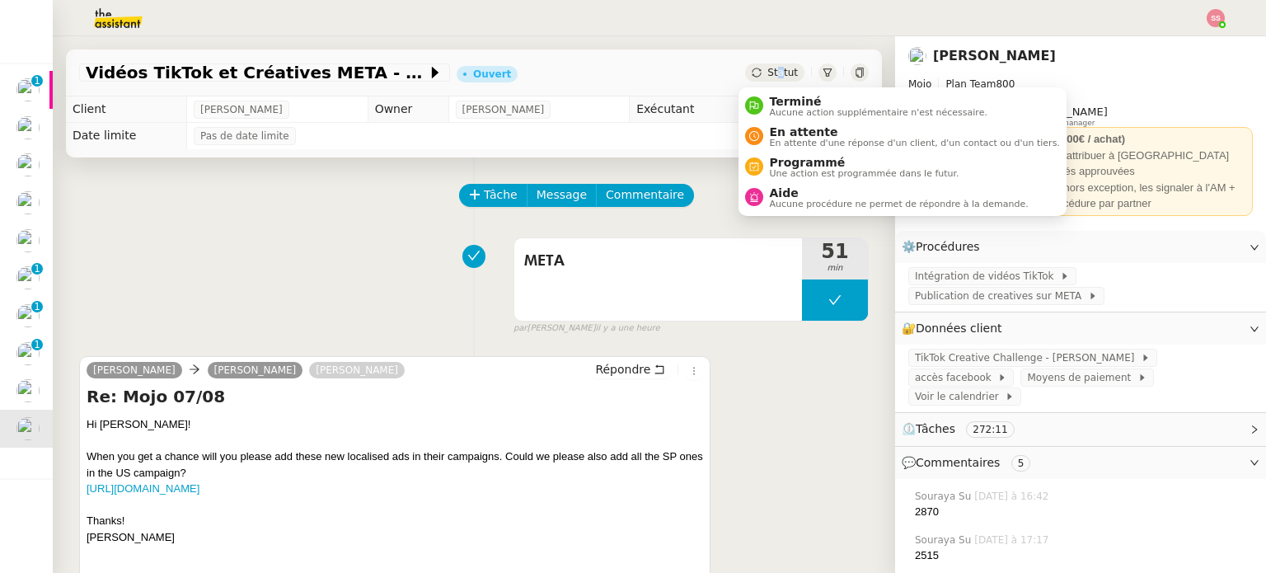
click at [771, 72] on span "Statut" at bounding box center [782, 73] width 30 height 12
click at [786, 134] on span "En attente" at bounding box center [915, 131] width 290 height 13
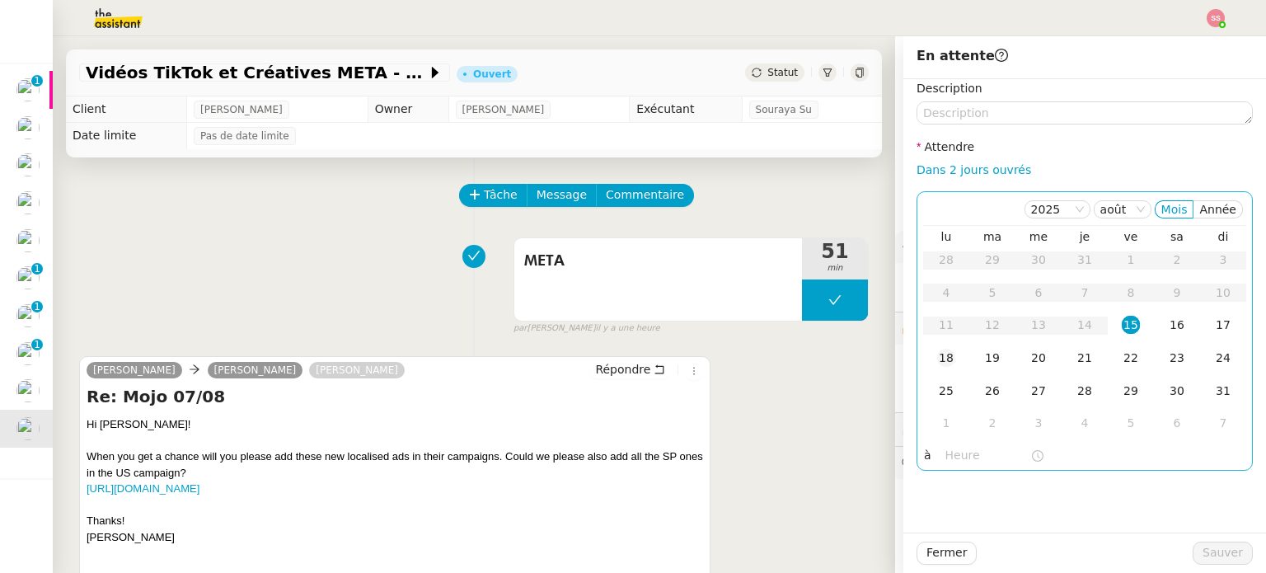
click at [932, 347] on td "18" at bounding box center [946, 358] width 46 height 33
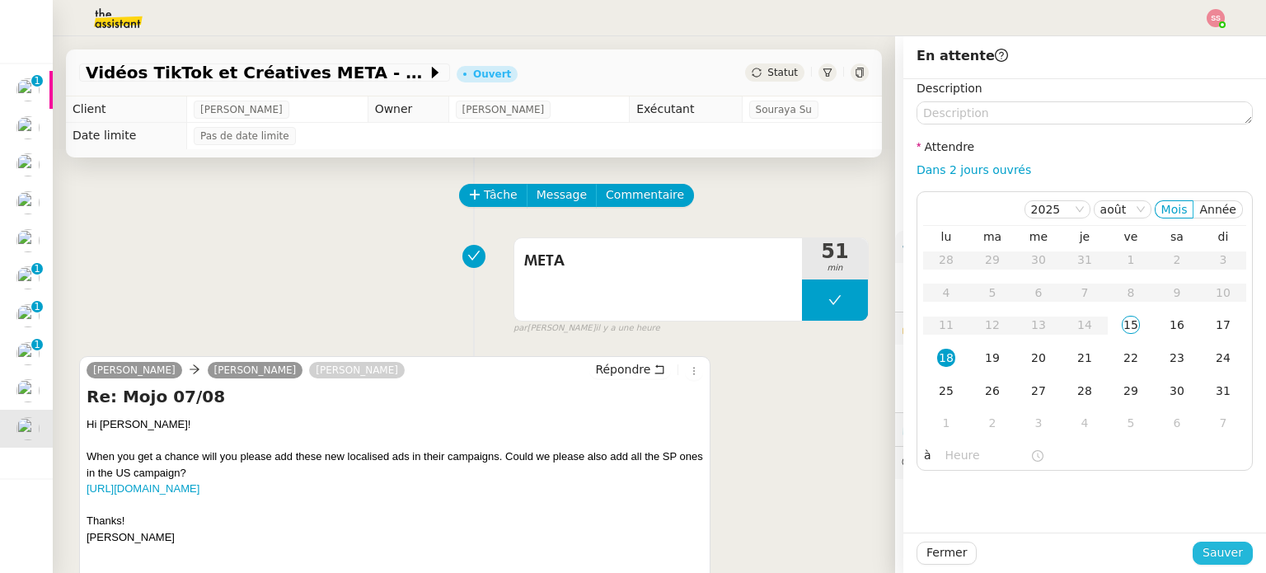
click at [1209, 555] on span "Sauver" at bounding box center [1222, 552] width 40 height 19
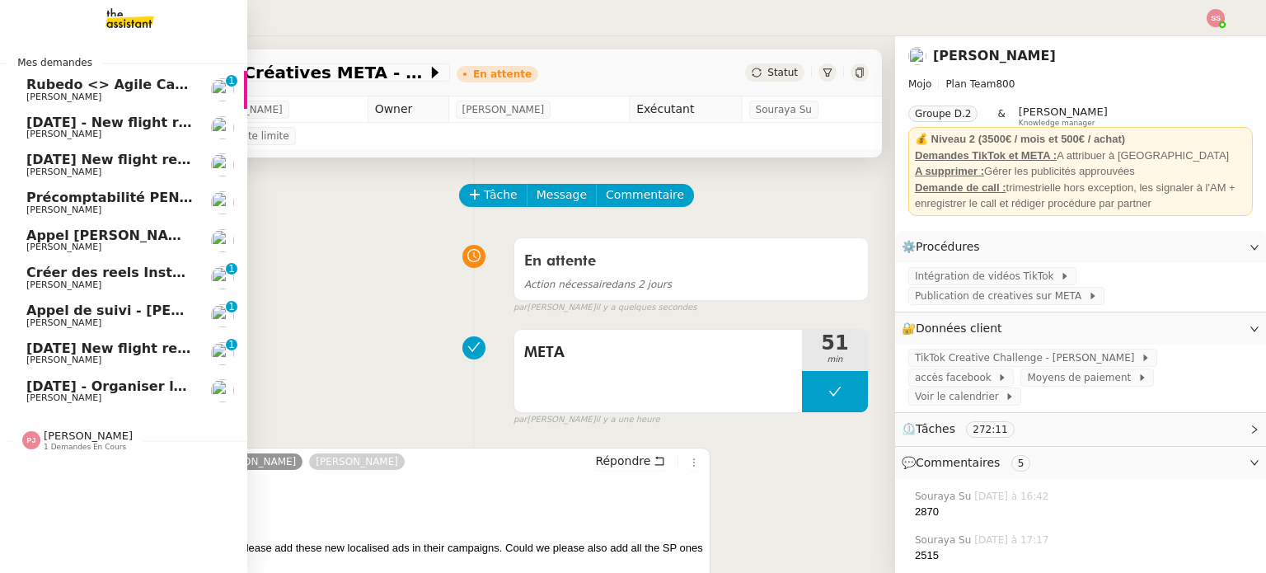
click at [115, 87] on span "Rubedo <> Agile Capital Markets ([PERSON_NAME])" at bounding box center [219, 85] width 386 height 16
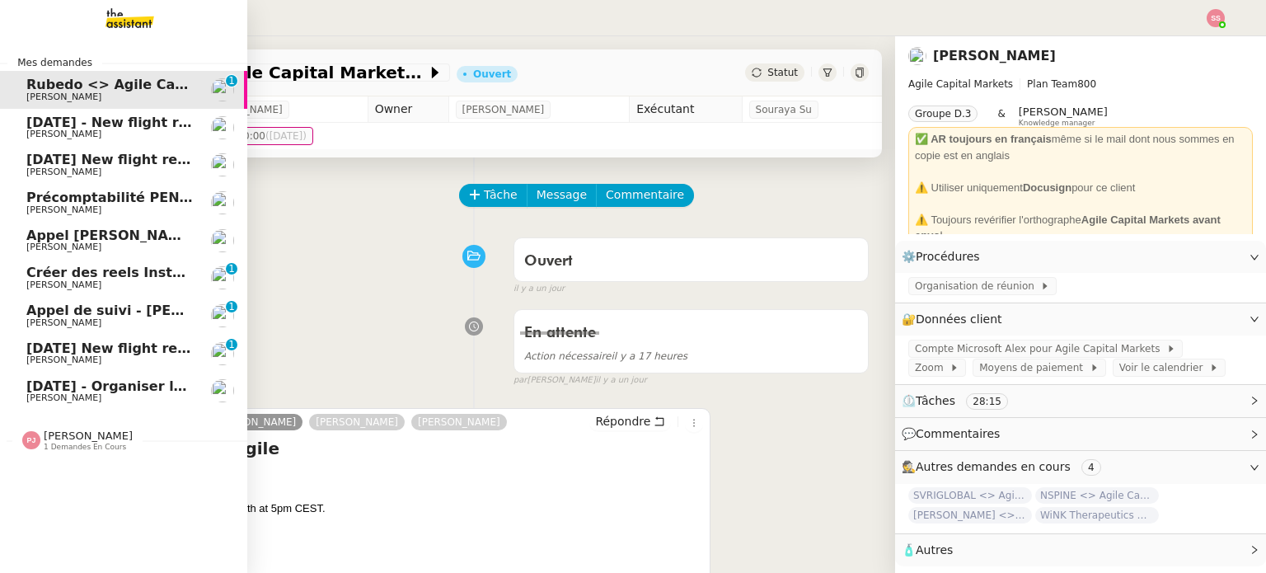
click at [158, 276] on span "Créer des reels Instagram" at bounding box center [123, 273] width 194 height 16
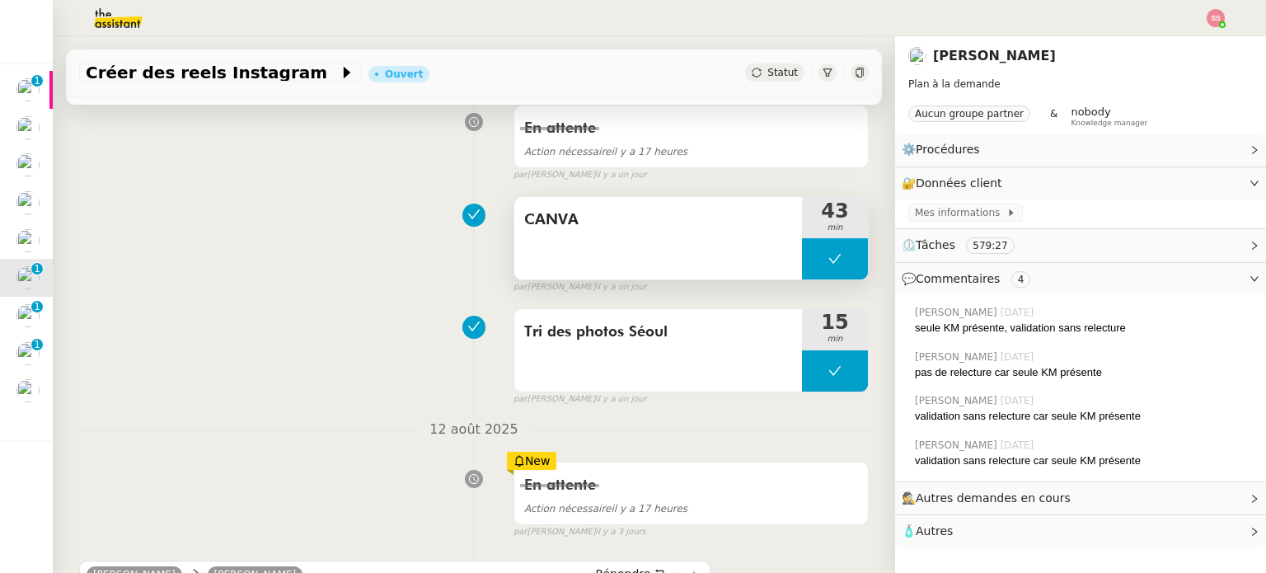
scroll to position [247, 0]
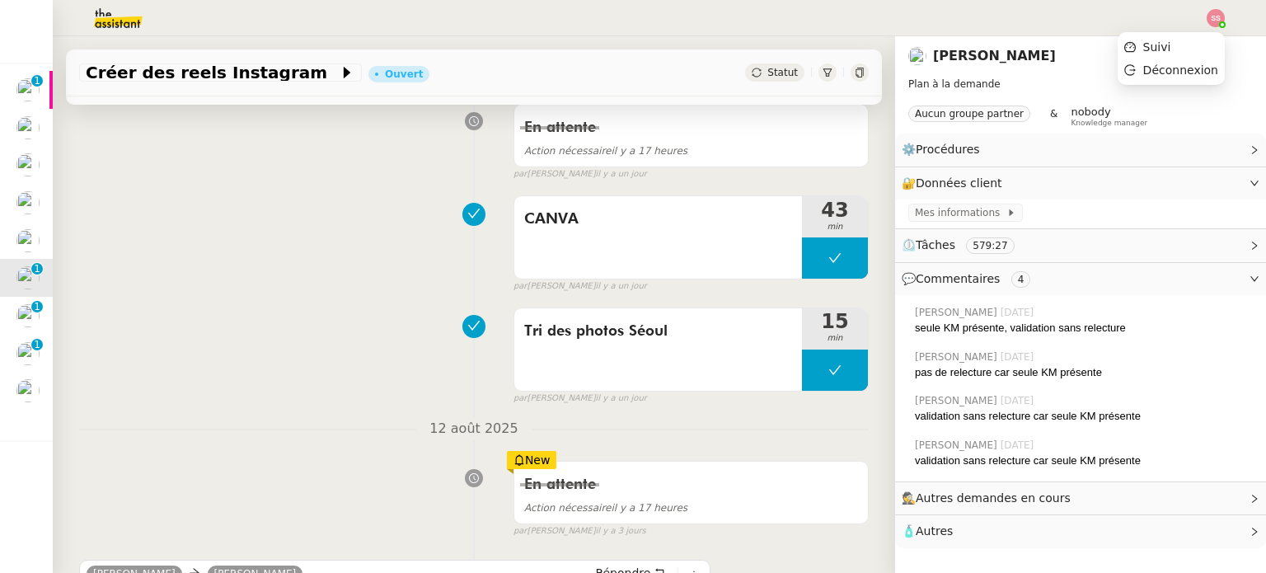
click at [1214, 13] on img at bounding box center [1216, 18] width 18 height 18
click at [1180, 35] on li "Suivi" at bounding box center [1171, 46] width 107 height 23
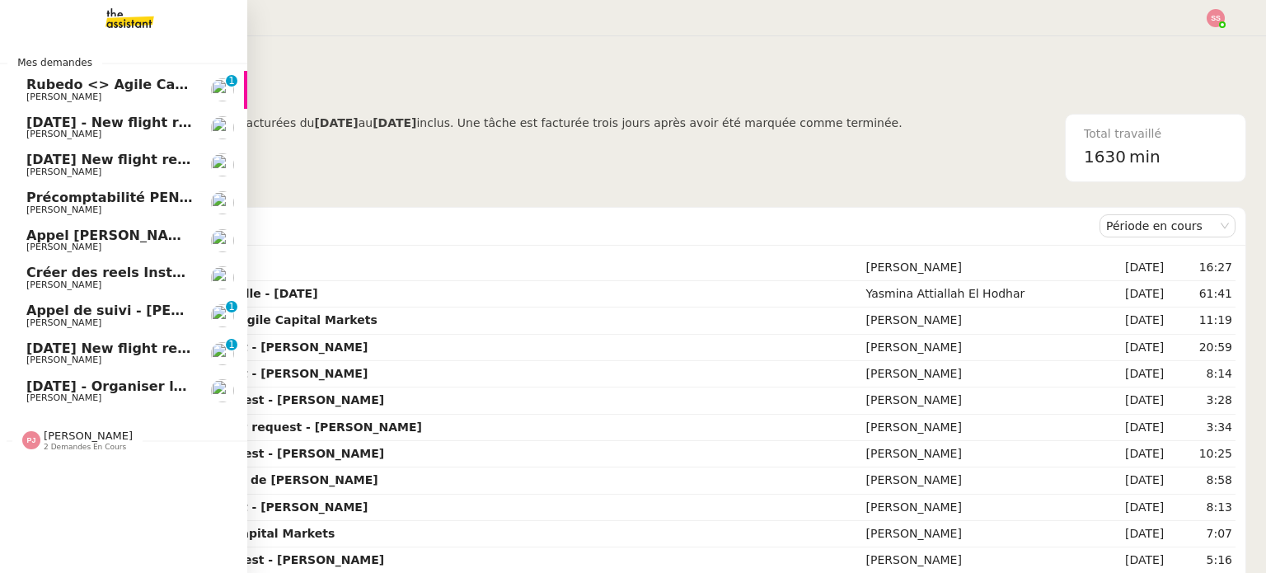
click at [87, 389] on span "[DATE] - Organiser le vol de [PERSON_NAME]" at bounding box center [192, 386] width 333 height 16
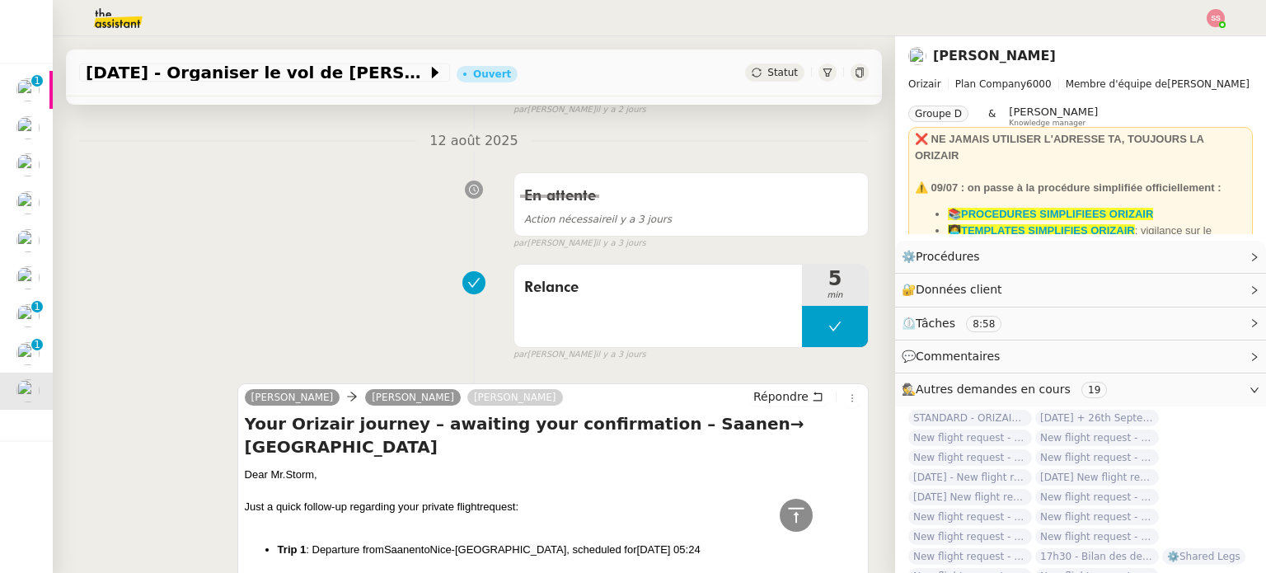
scroll to position [989, 0]
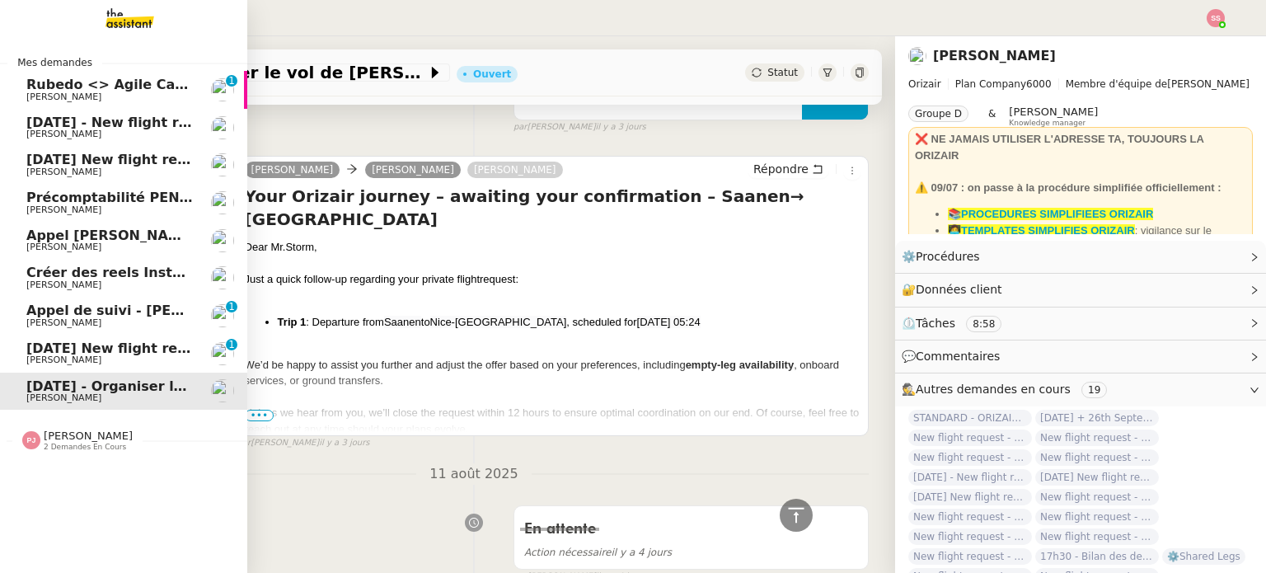
click at [91, 339] on link "[DATE] New flight request - [PERSON_NAME] [PERSON_NAME] 0 1 2 3 4 5 6 7 8 9" at bounding box center [123, 354] width 247 height 38
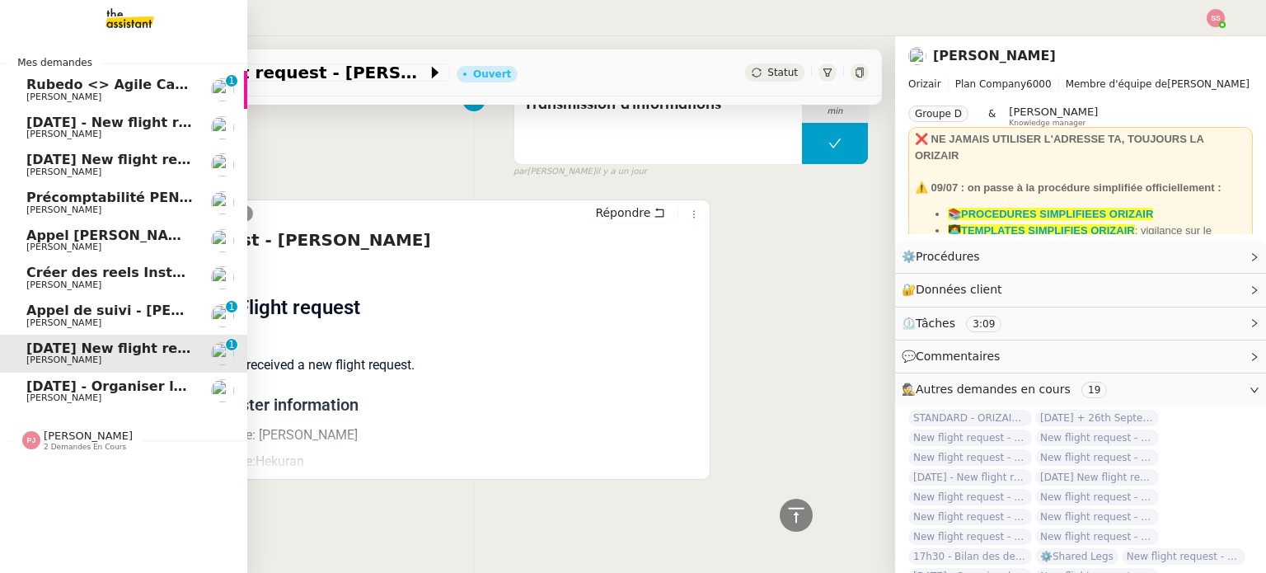
click at [99, 321] on span "[PERSON_NAME]" at bounding box center [109, 323] width 166 height 10
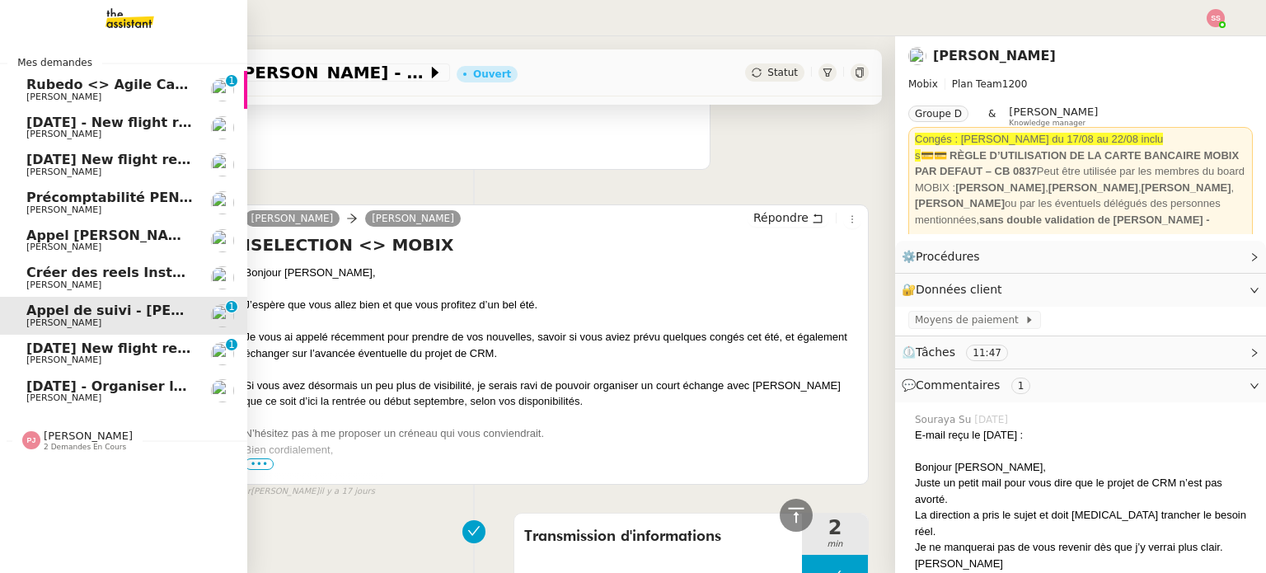
scroll to position [989, 0]
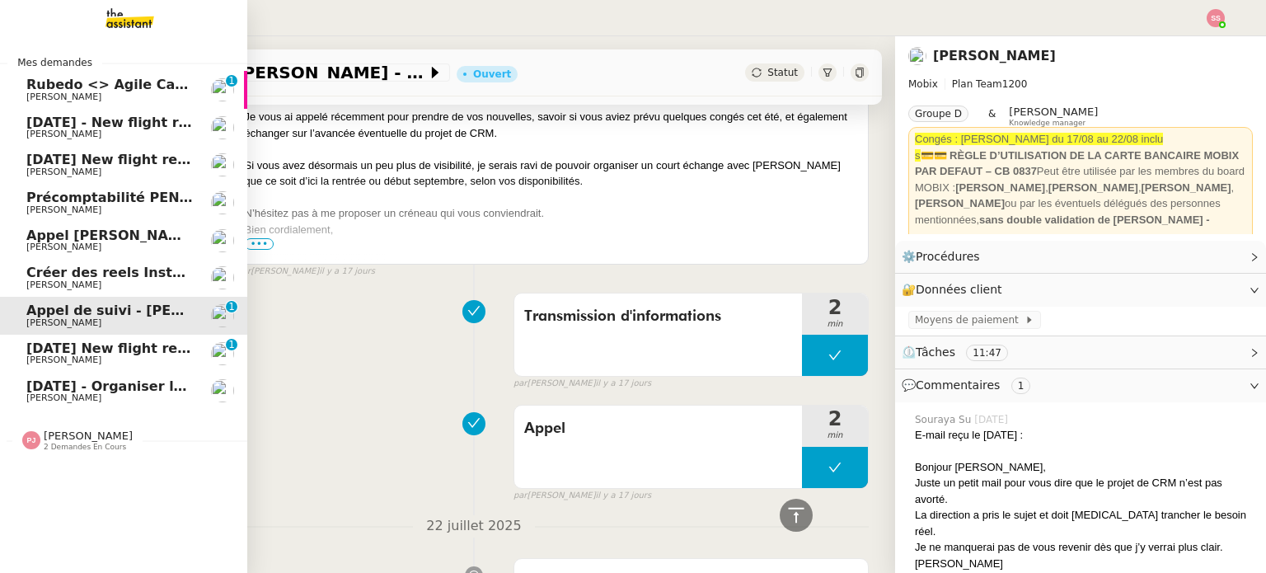
click at [105, 92] on span "[PERSON_NAME]" at bounding box center [109, 97] width 166 height 10
